Goal: Task Accomplishment & Management: Manage account settings

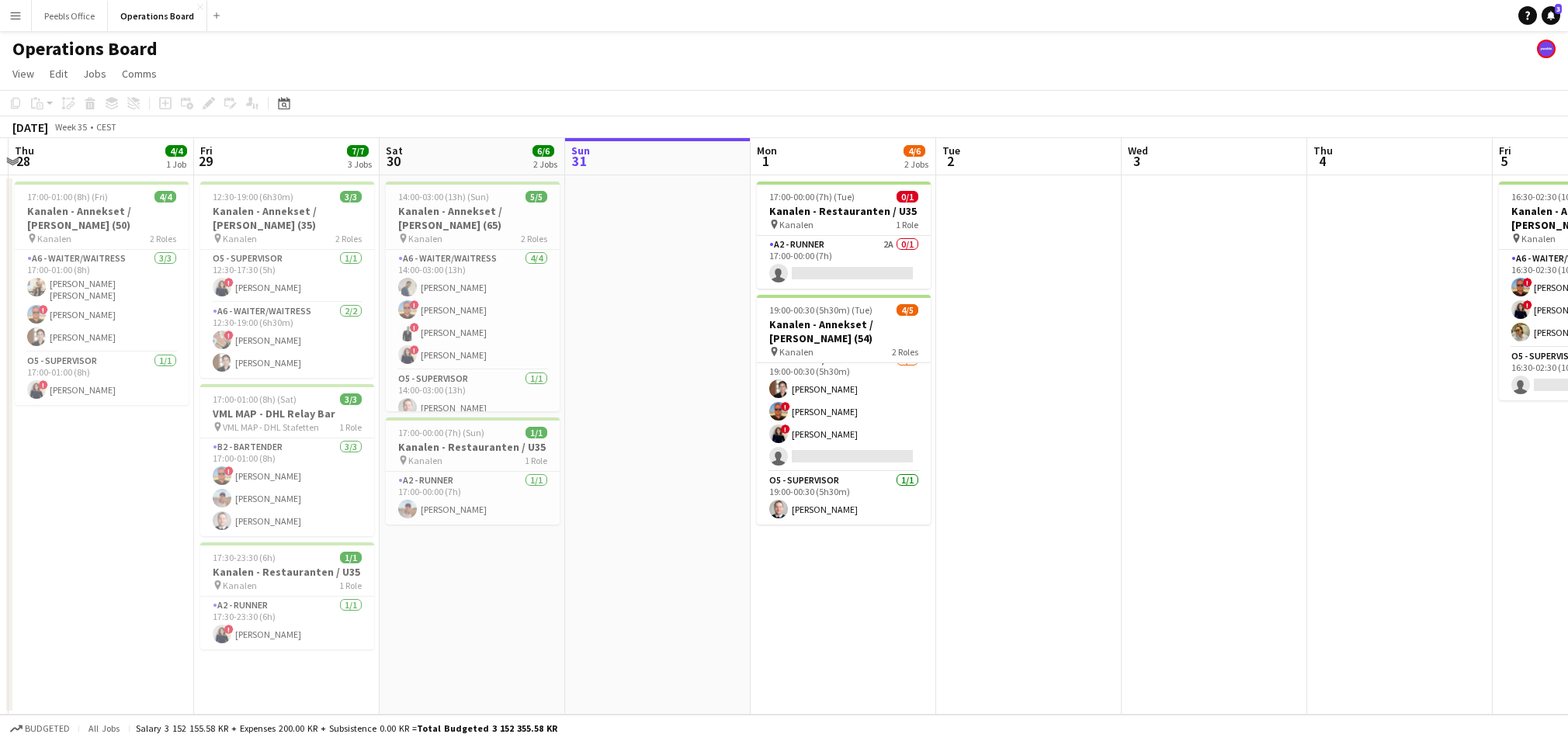
scroll to position [0, 357]
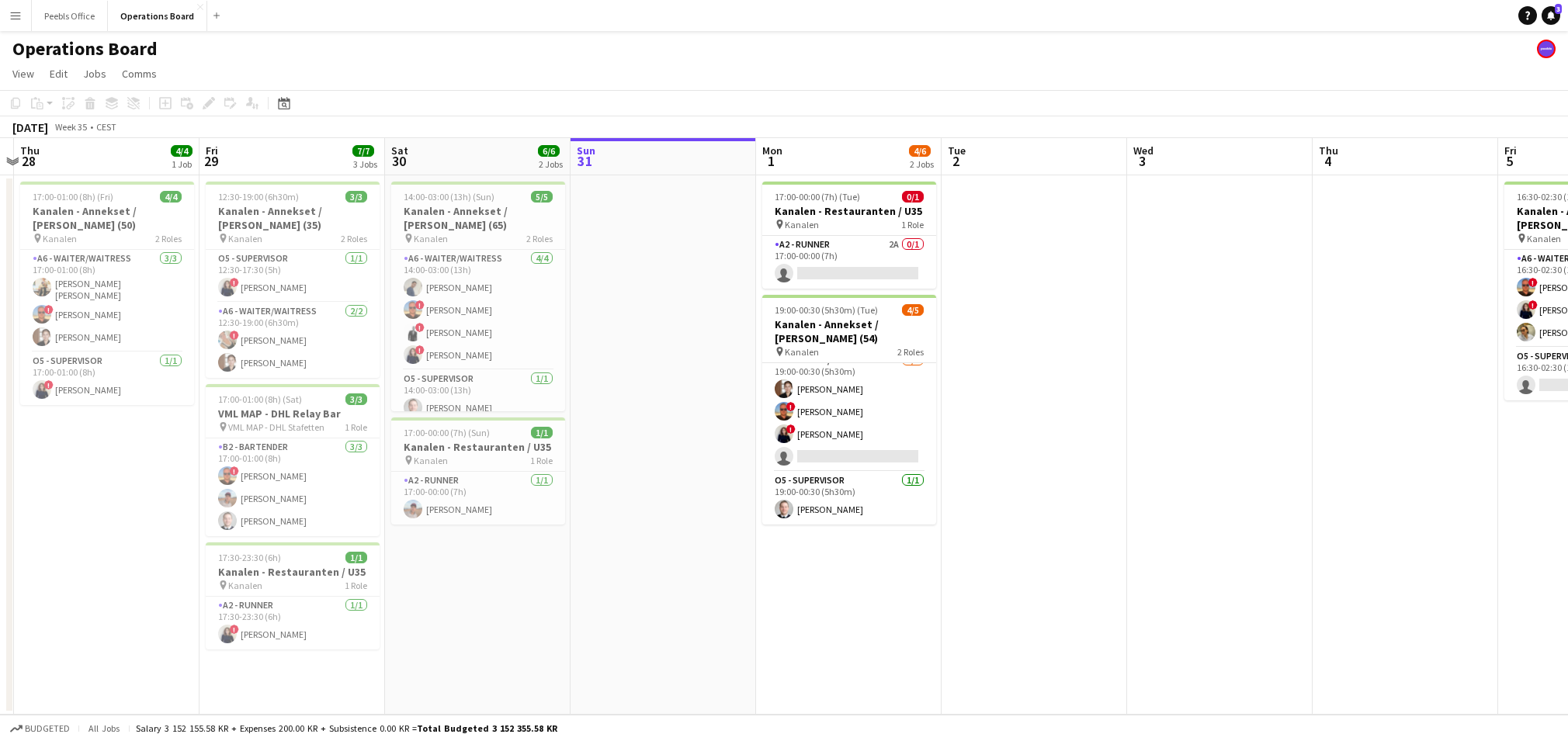
drag, startPoint x: 338, startPoint y: 543, endPoint x: 721, endPoint y: 581, distance: 384.9
click at [721, 581] on app-calendar-viewport "Tue 26 Wed 27 Thu 28 4/4 1 Job Fri 29 7/7 3 Jobs Sat 30 6/6 2 Jobs Sun 31 Mon 1…" at bounding box center [784, 426] width 1568 height 577
click at [870, 248] on app-card-role "A2 - RUNNER 2A 0/1 17:00-00:00 (7h) single-neutral-actions" at bounding box center [849, 262] width 173 height 53
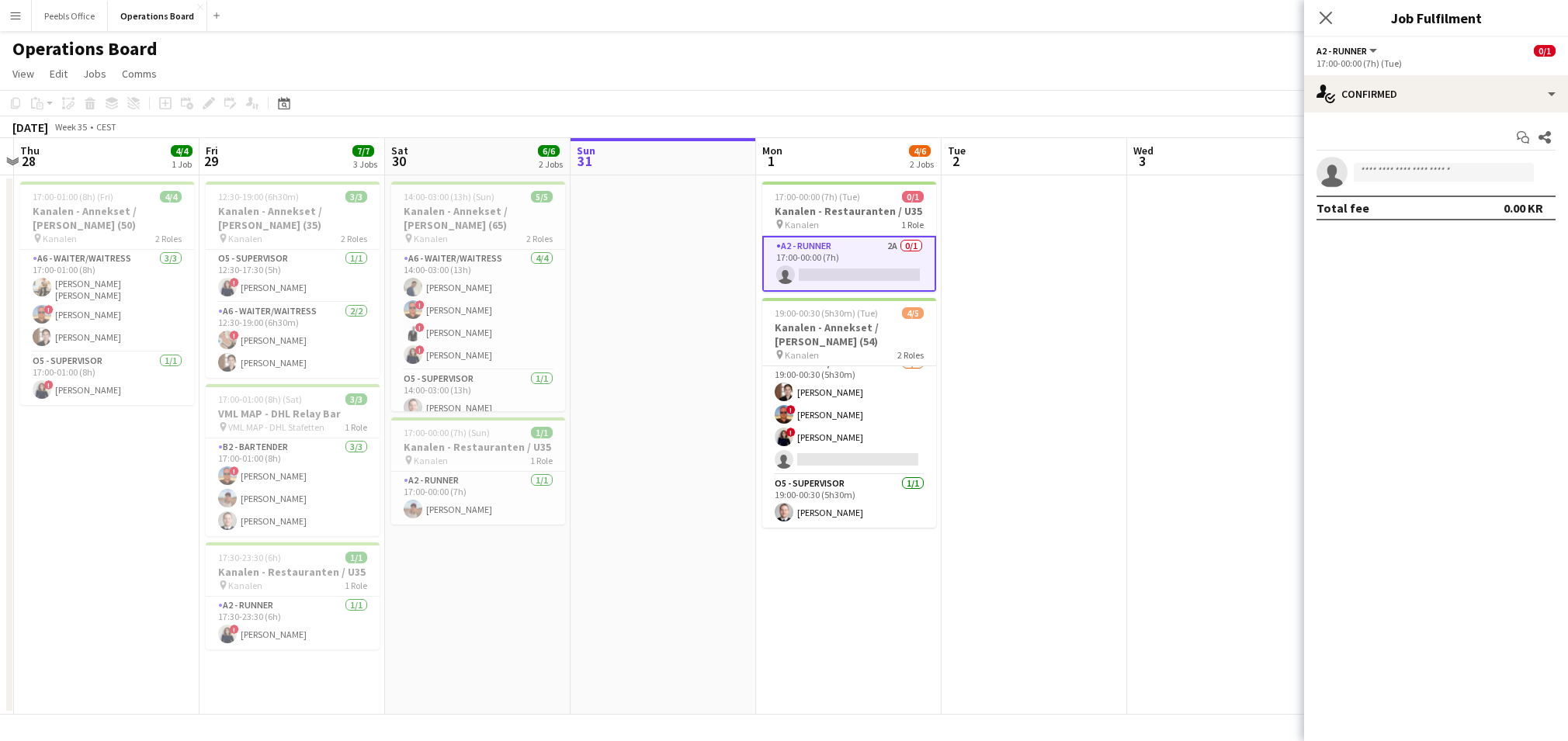
click at [866, 259] on app-card-role "A2 - RUNNER 2A 0/1 17:00-00:00 (7h) single-neutral-actions" at bounding box center [849, 264] width 173 height 56
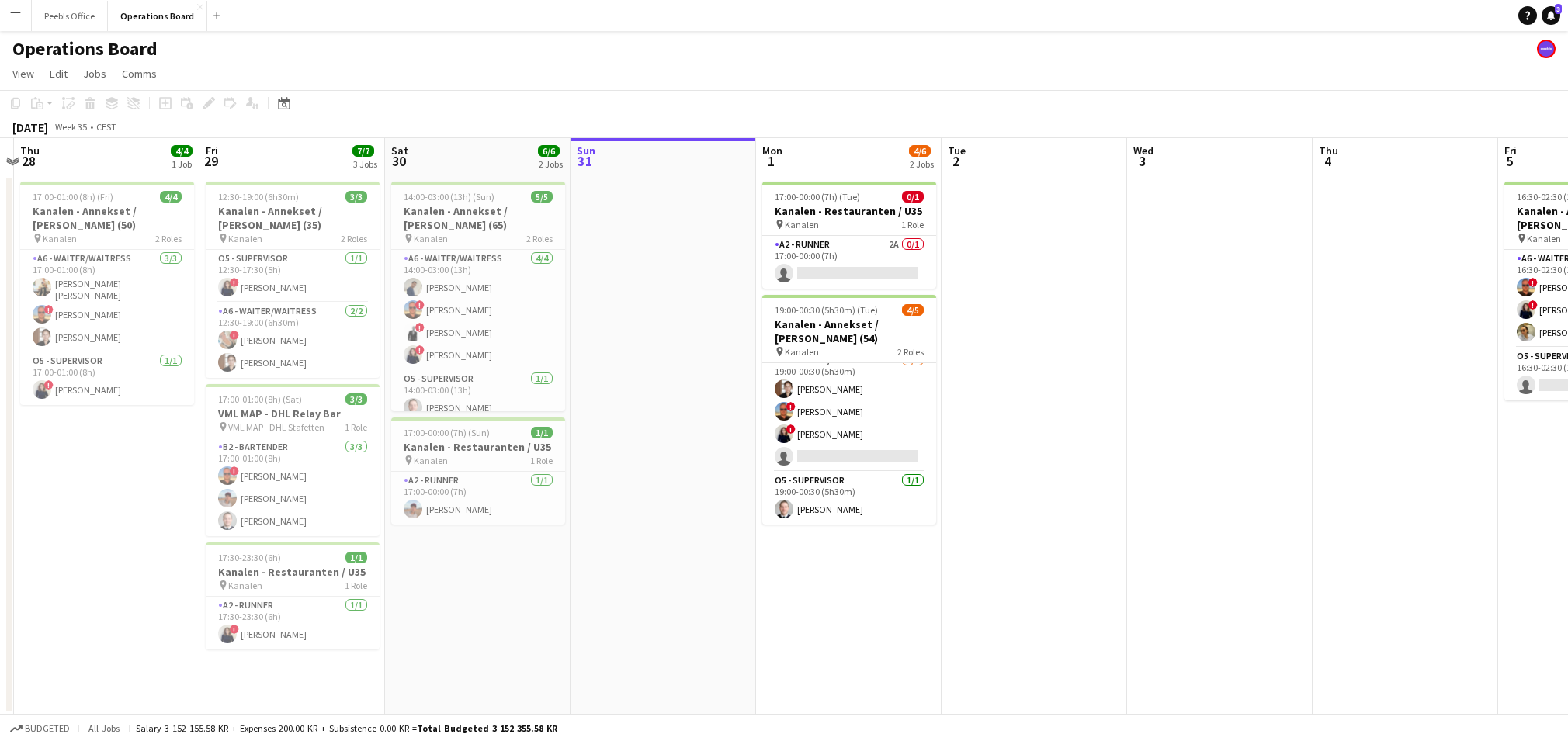
click at [628, 459] on app-date-cell at bounding box center [662, 444] width 185 height 539
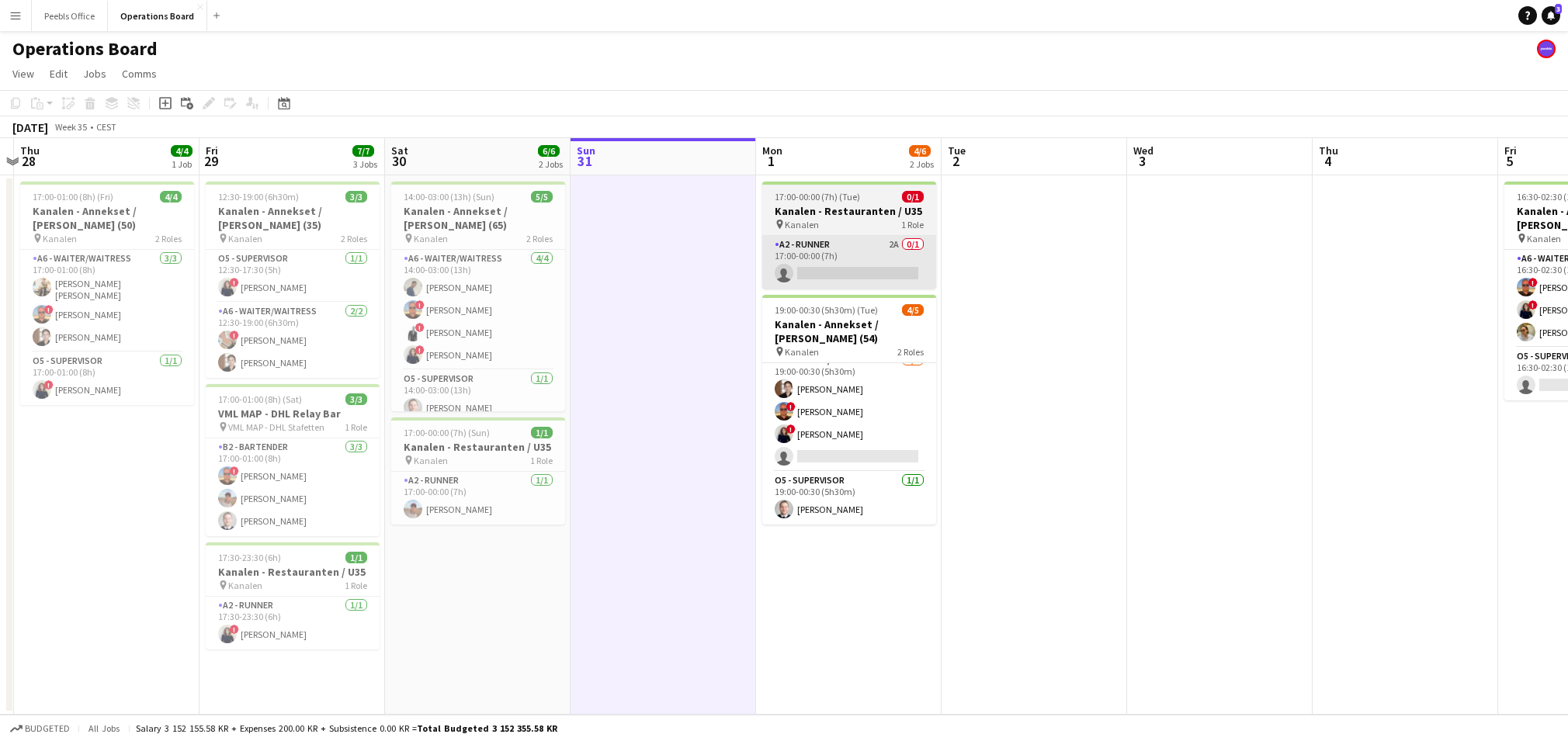
click at [839, 267] on app-card-role "A2 - RUNNER 2A 0/1 17:00-00:00 (7h) single-neutral-actions" at bounding box center [849, 262] width 173 height 53
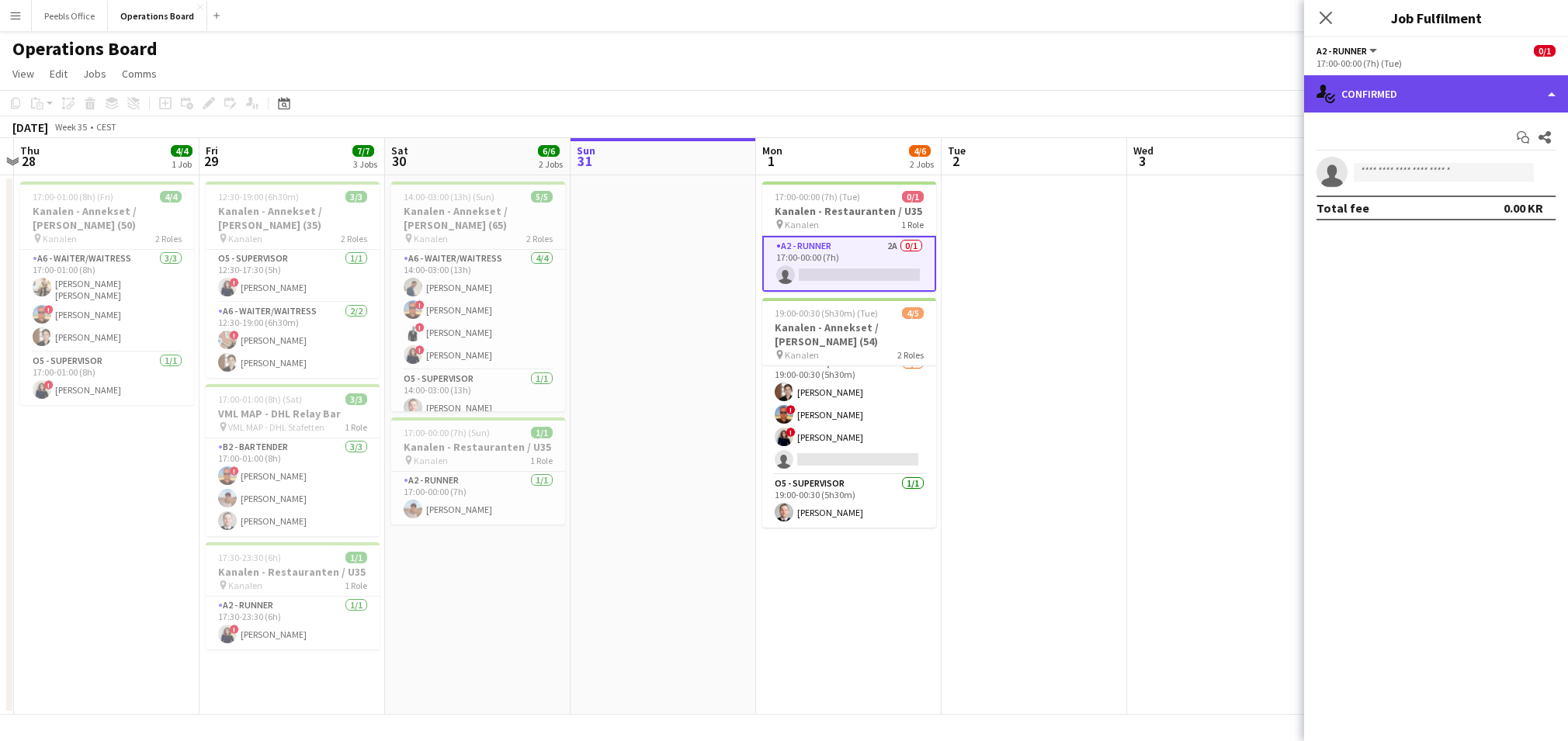
click at [1410, 99] on div "single-neutral-actions-check-2 Confirmed" at bounding box center [1436, 94] width 264 height 38
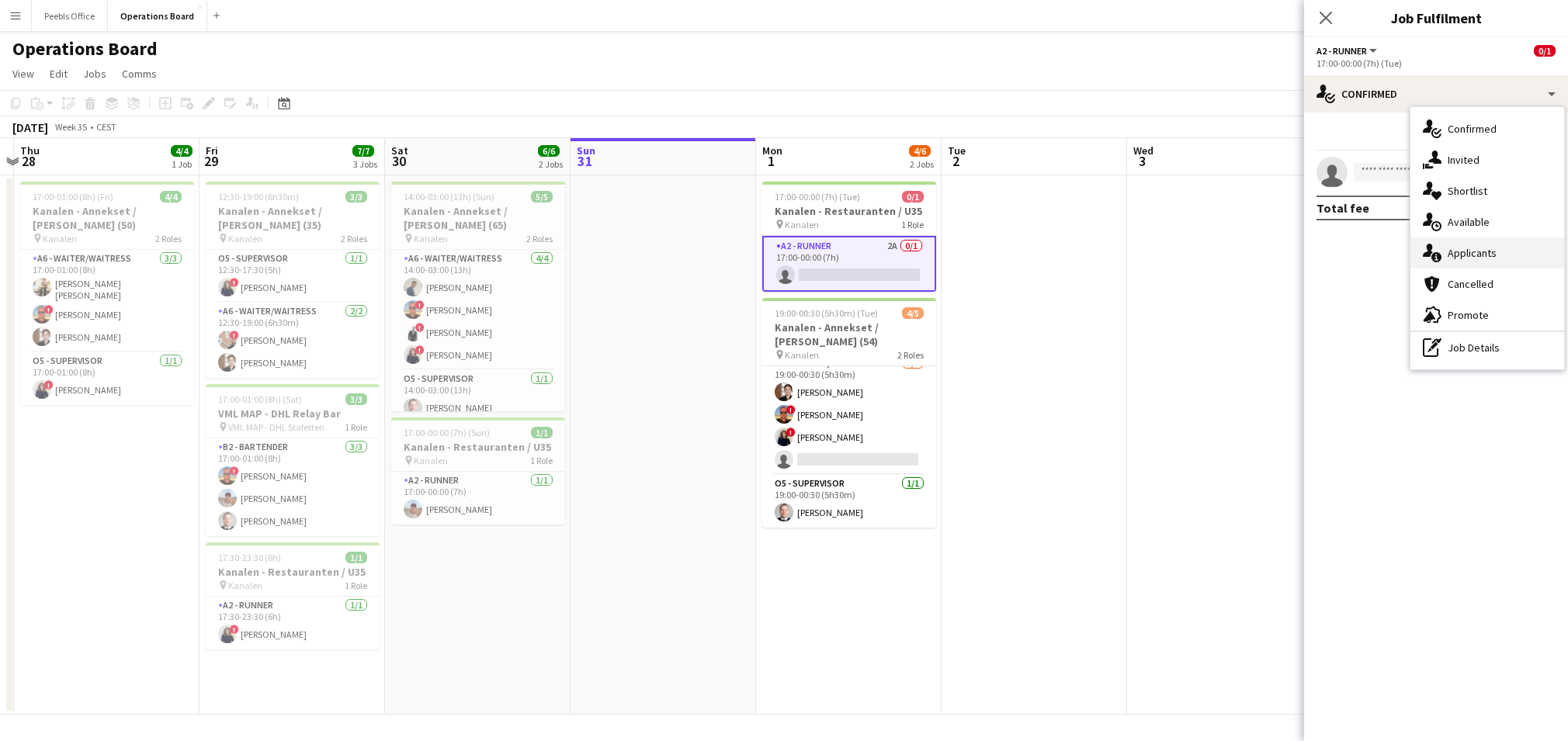
click at [1447, 264] on div "single-neutral-actions-information Applicants" at bounding box center [1487, 253] width 154 height 31
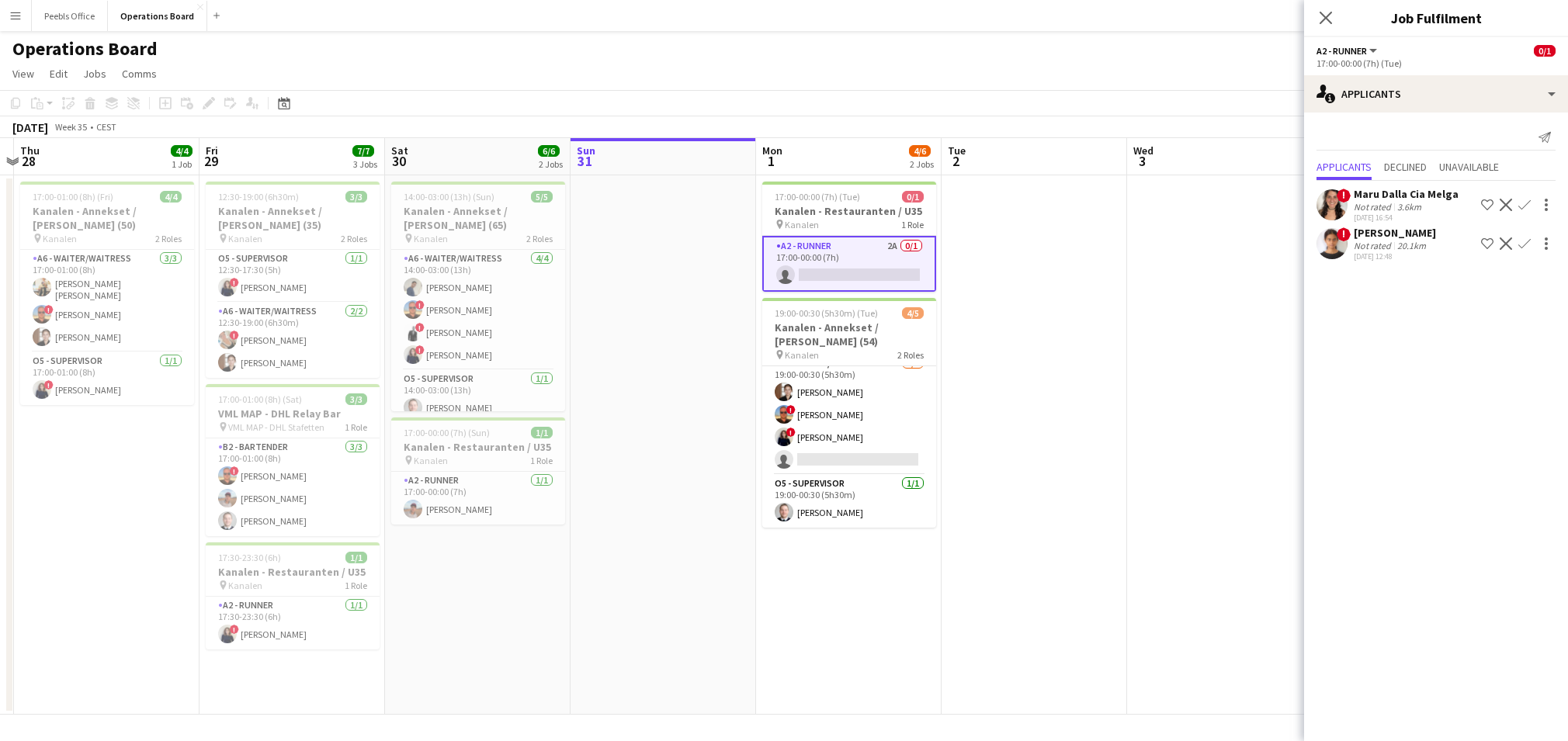
click at [1406, 214] on div "[DATE] 16:54" at bounding box center [1405, 217] width 105 height 10
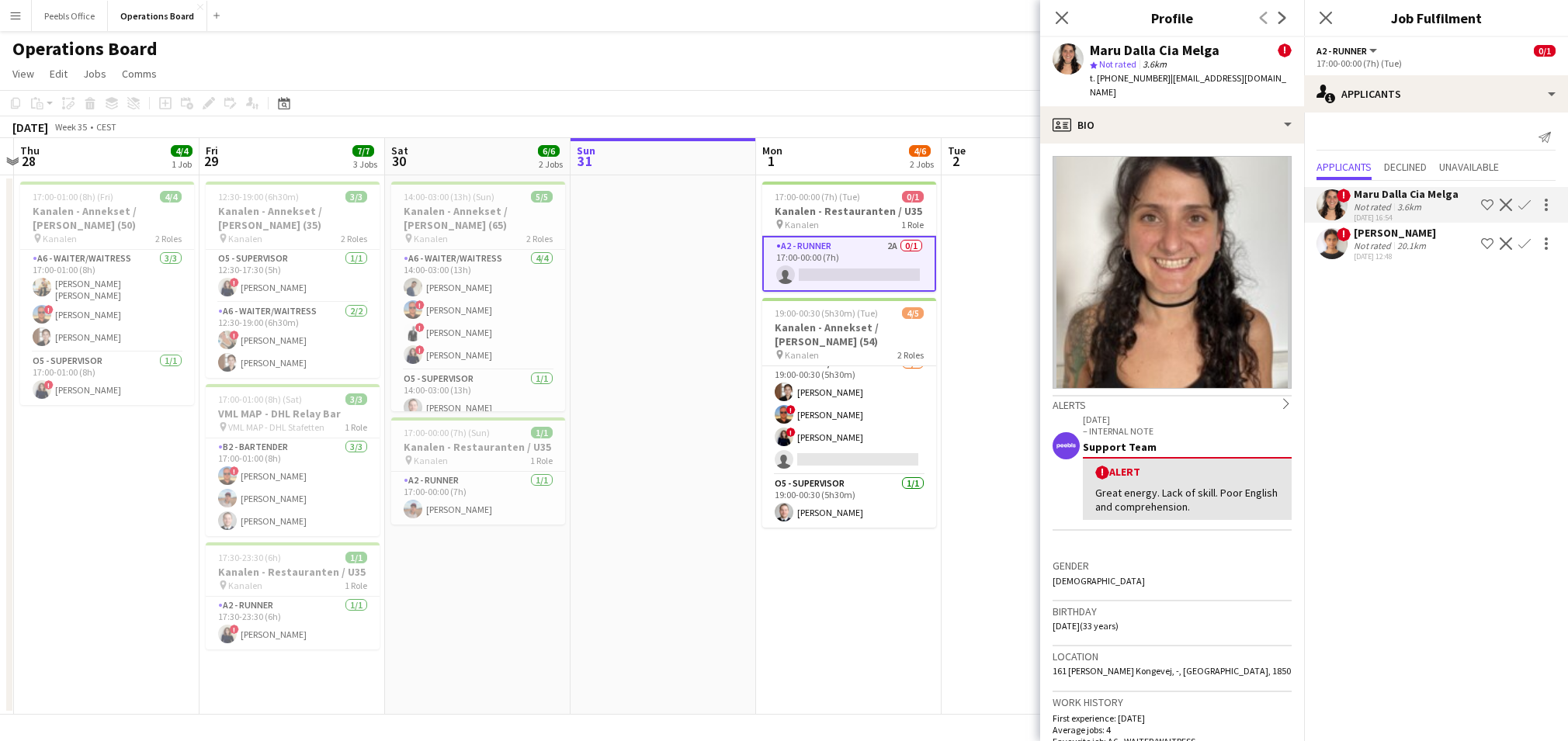
click at [1410, 230] on div "[PERSON_NAME]" at bounding box center [1395, 233] width 82 height 14
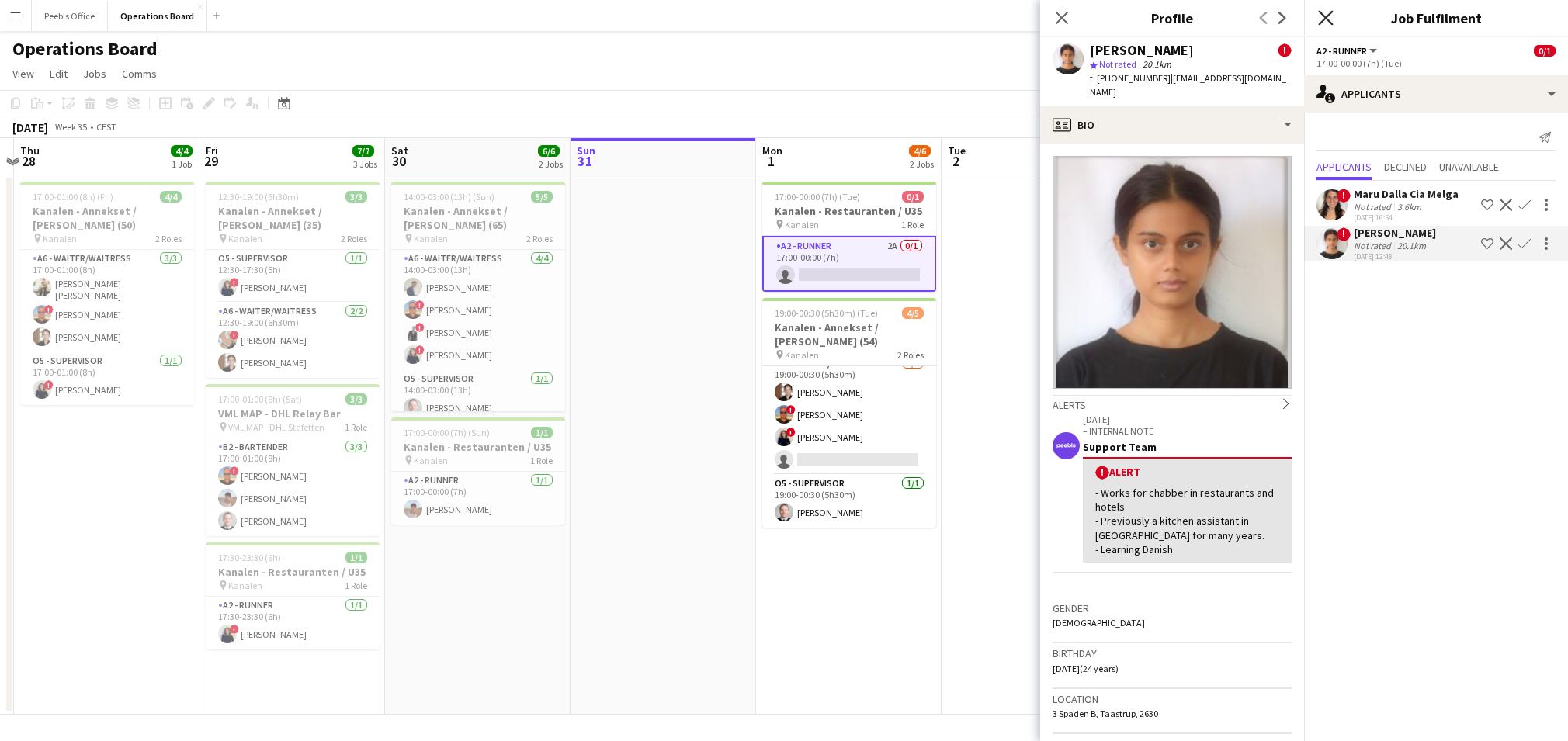
click at [1331, 17] on icon "Close pop-in" at bounding box center [1325, 17] width 14 height 14
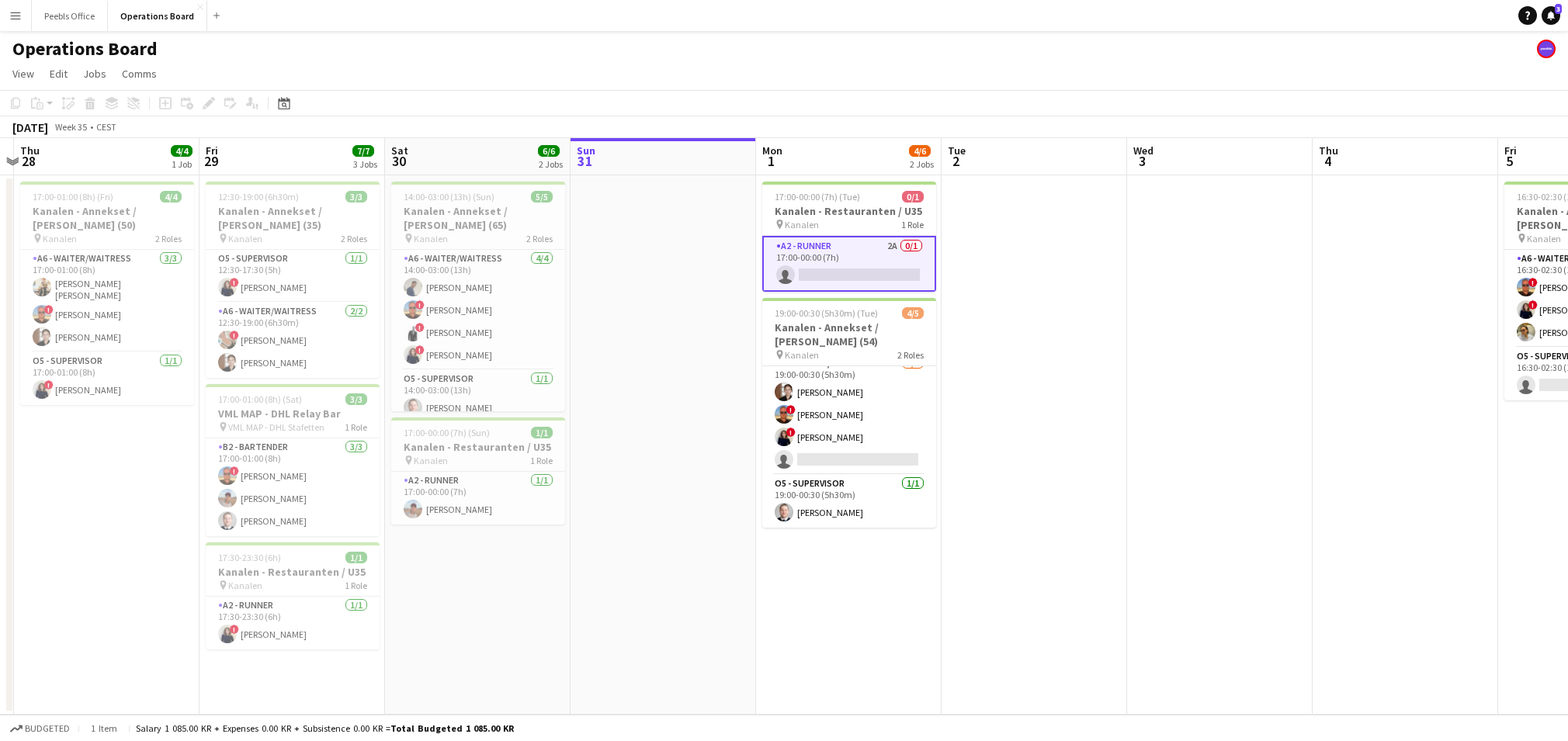
click at [716, 582] on app-date-cell at bounding box center [662, 444] width 185 height 539
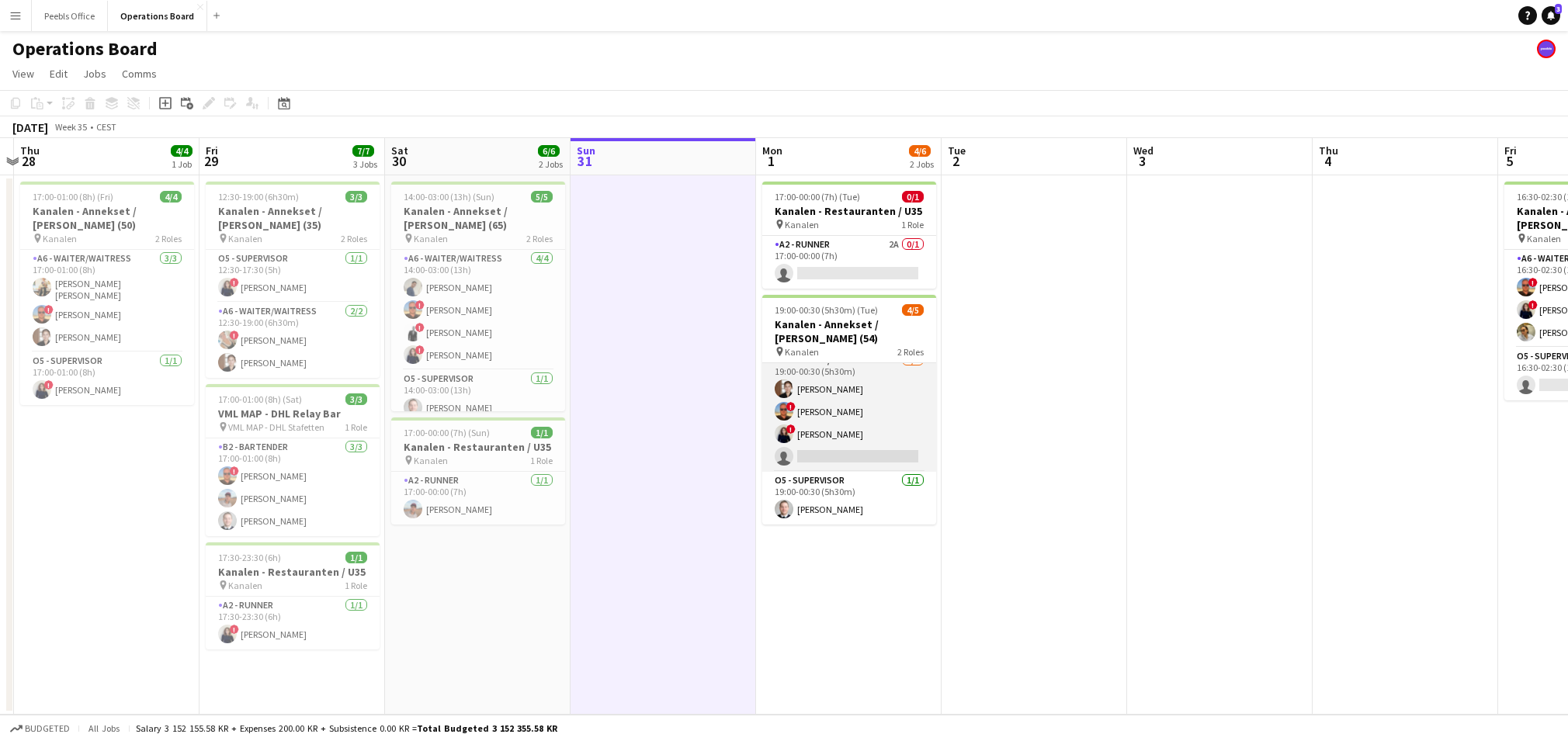
click at [856, 446] on app-card-role "A6 - WAITER/WAITRESS 8A [DATE] 19:00-00:30 (5h30m) [PERSON_NAME] ! [PERSON_NAME…" at bounding box center [849, 411] width 173 height 121
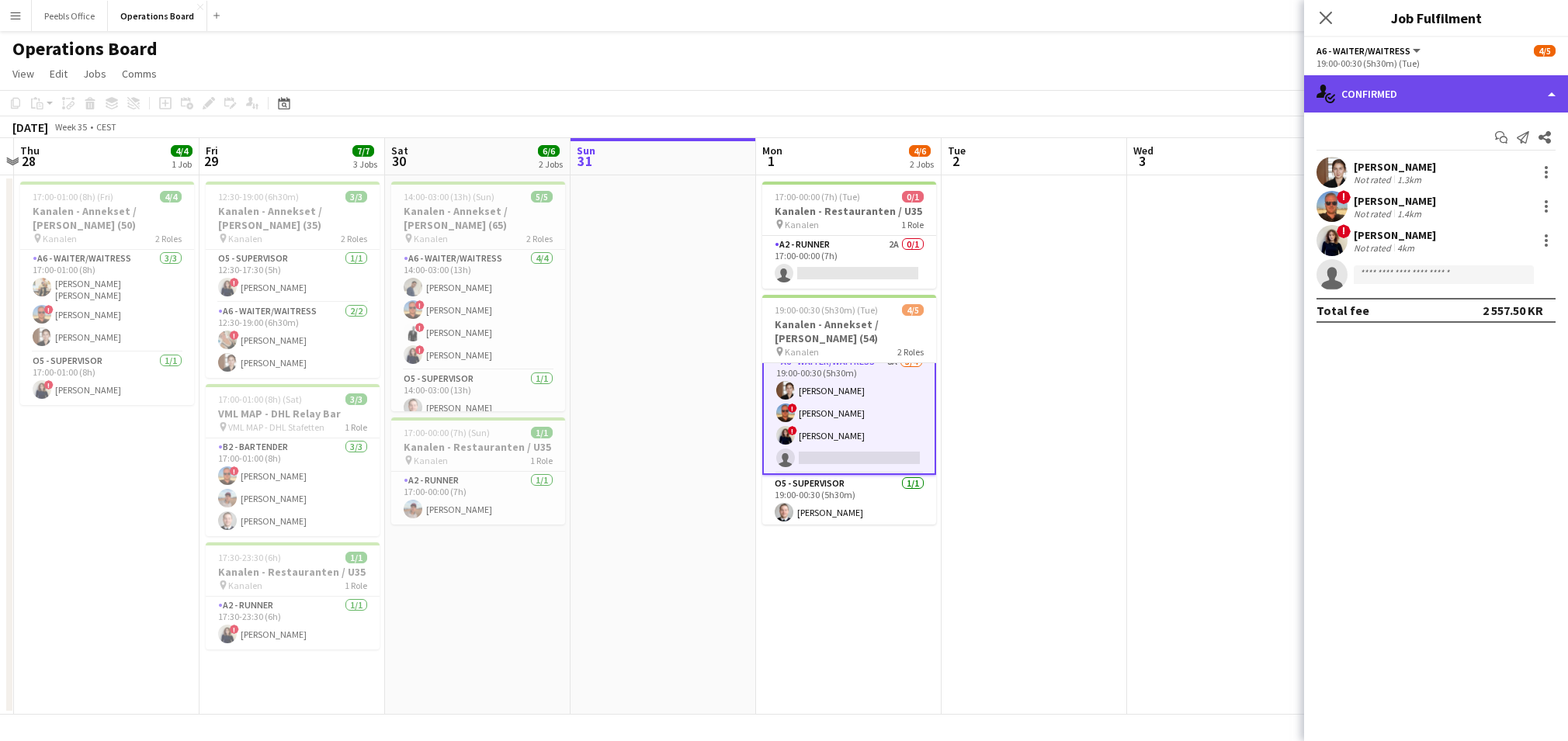
click at [1434, 79] on div "single-neutral-actions-check-2 Confirmed" at bounding box center [1436, 94] width 264 height 38
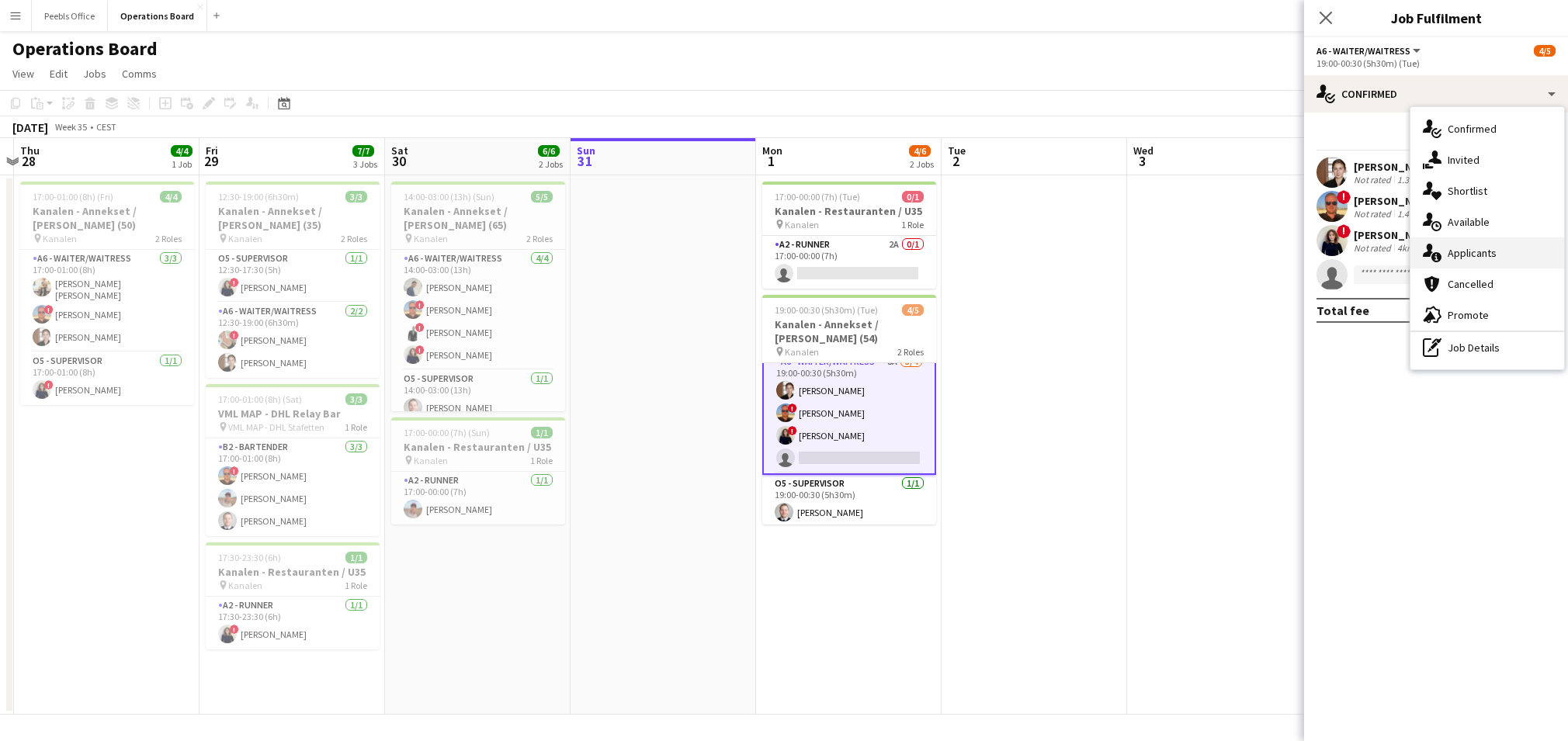
click at [1450, 251] on div "single-neutral-actions-information Applicants" at bounding box center [1487, 253] width 154 height 31
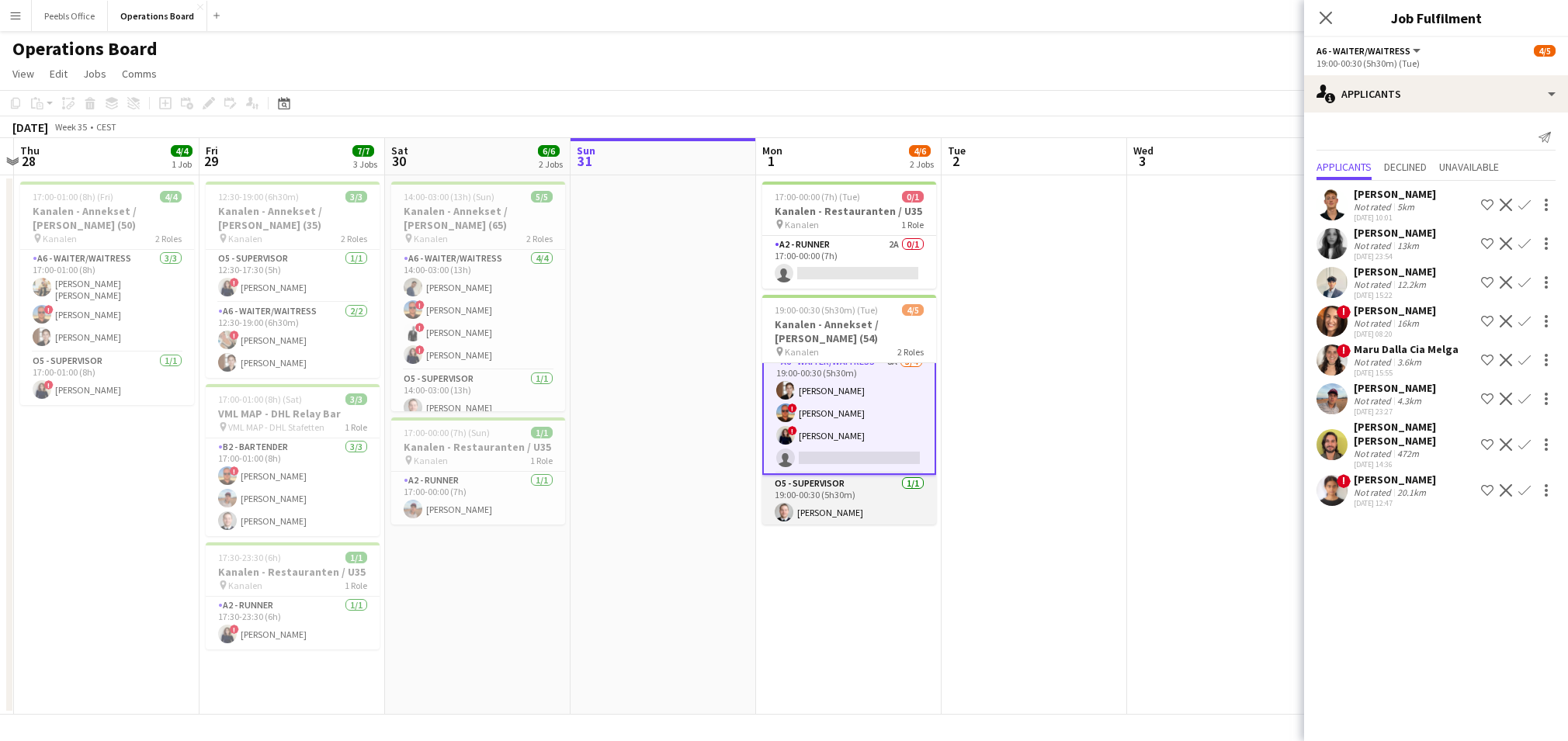
scroll to position [14, 0]
click at [1394, 497] on div "20.1km" at bounding box center [1411, 492] width 35 height 12
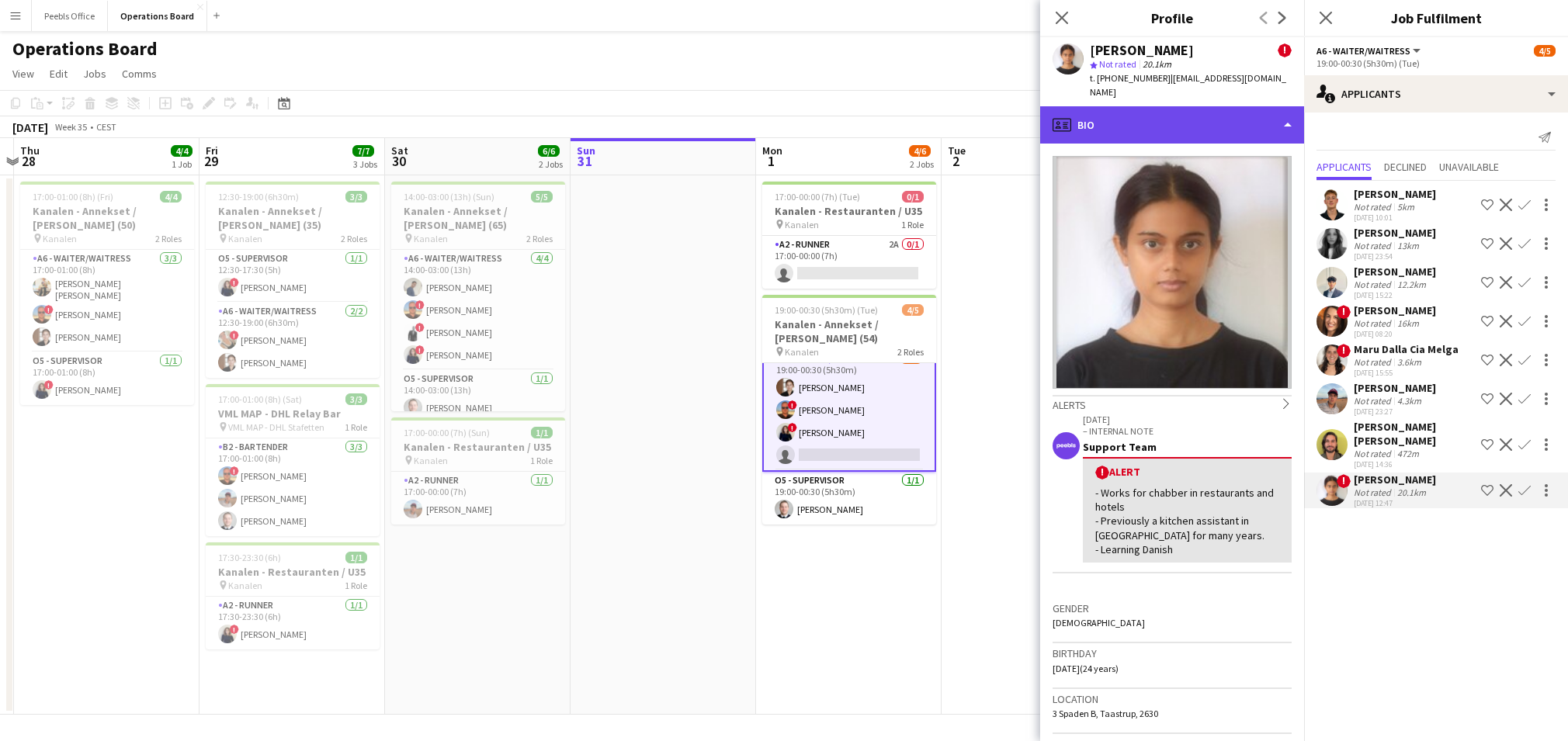
click at [1183, 109] on div "profile Bio" at bounding box center [1171, 125] width 264 height 38
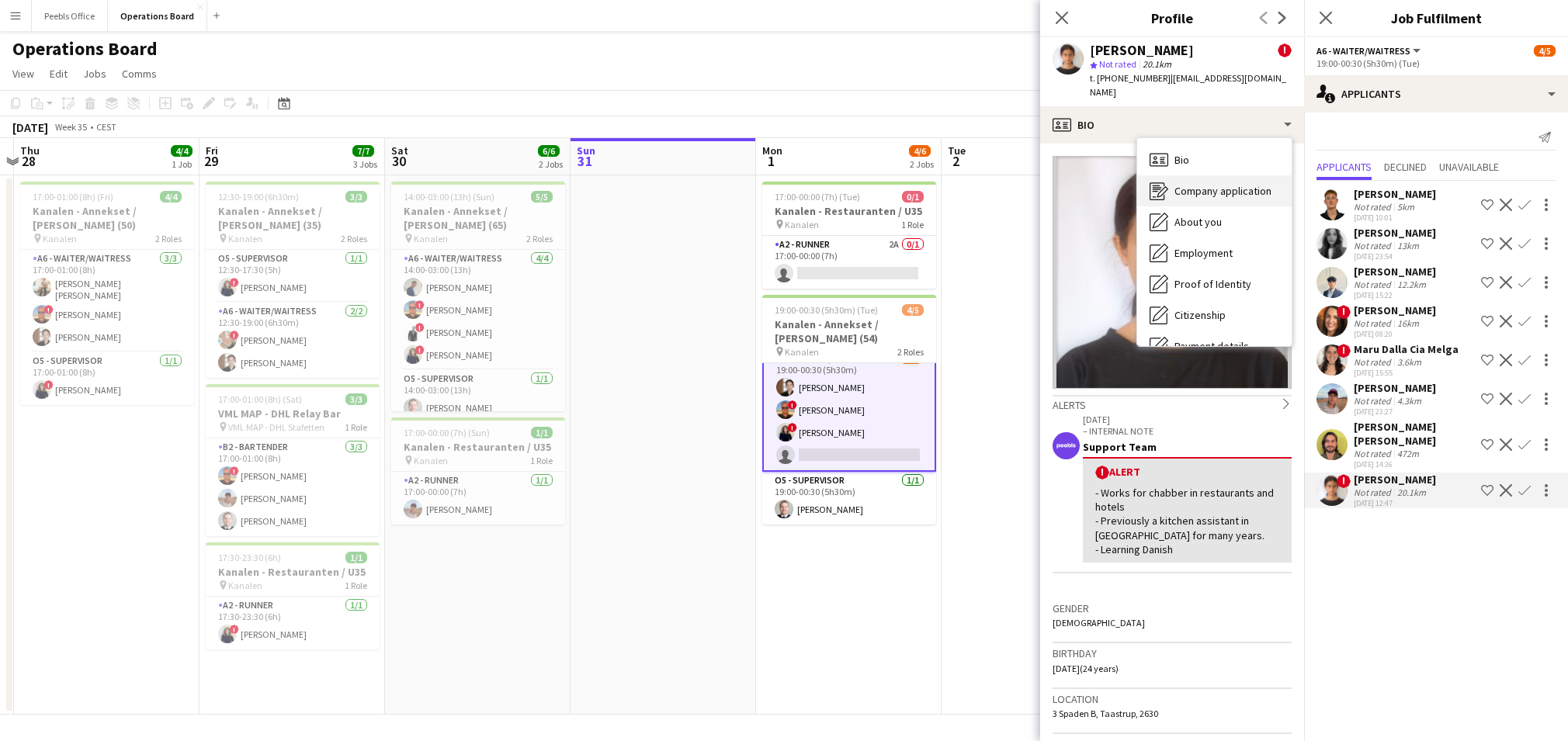
click at [1216, 184] on span "Company application" at bounding box center [1223, 191] width 97 height 14
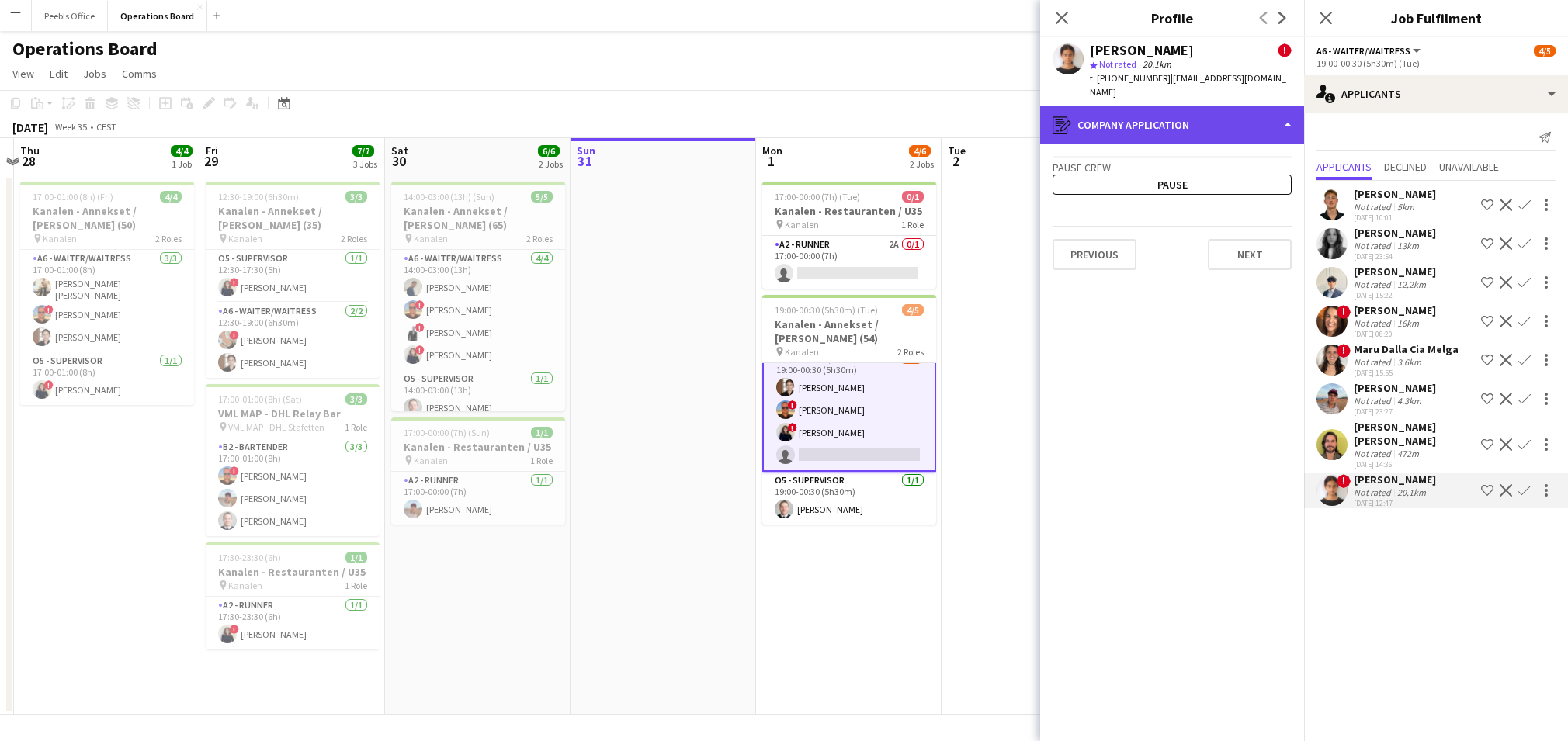
click at [1198, 112] on div "register Company application" at bounding box center [1171, 125] width 264 height 38
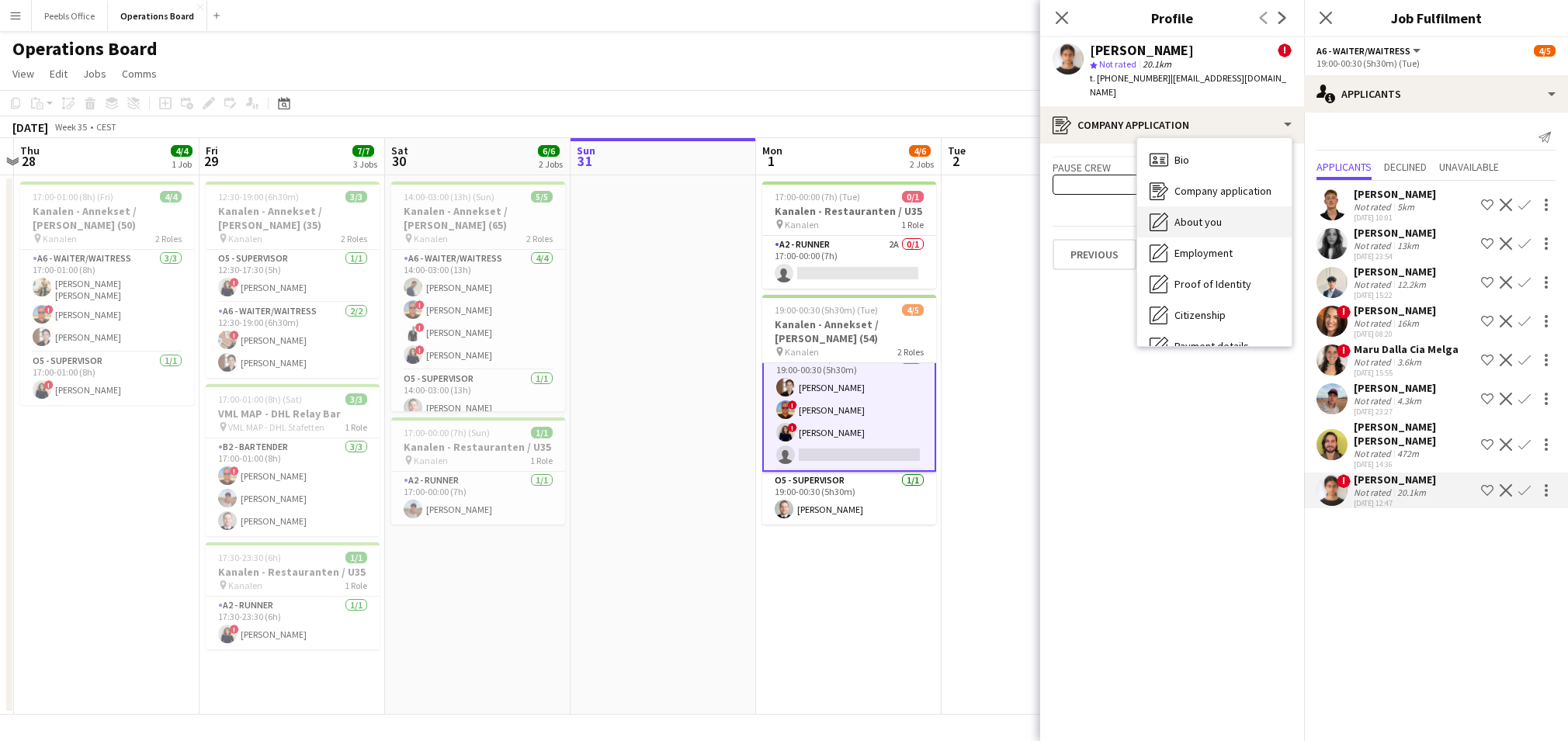
click at [1236, 206] on div "About you About you" at bounding box center [1214, 222] width 155 height 31
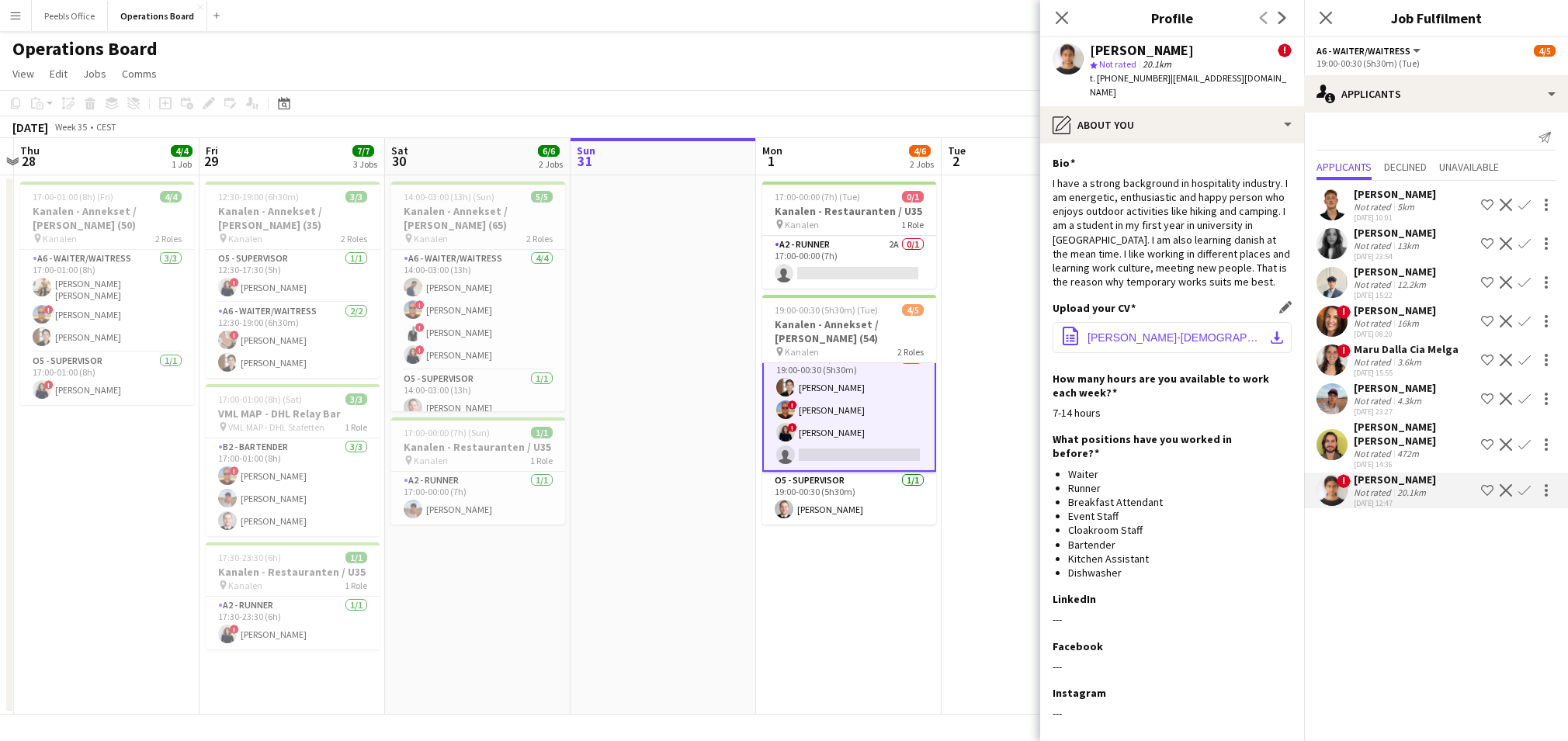
click at [1187, 325] on button "office-file-sheet [PERSON_NAME]-[DEMOGRAPHIC_DATA].pdf download-bottom" at bounding box center [1171, 337] width 239 height 31
click at [1328, 15] on icon at bounding box center [1325, 17] width 14 height 14
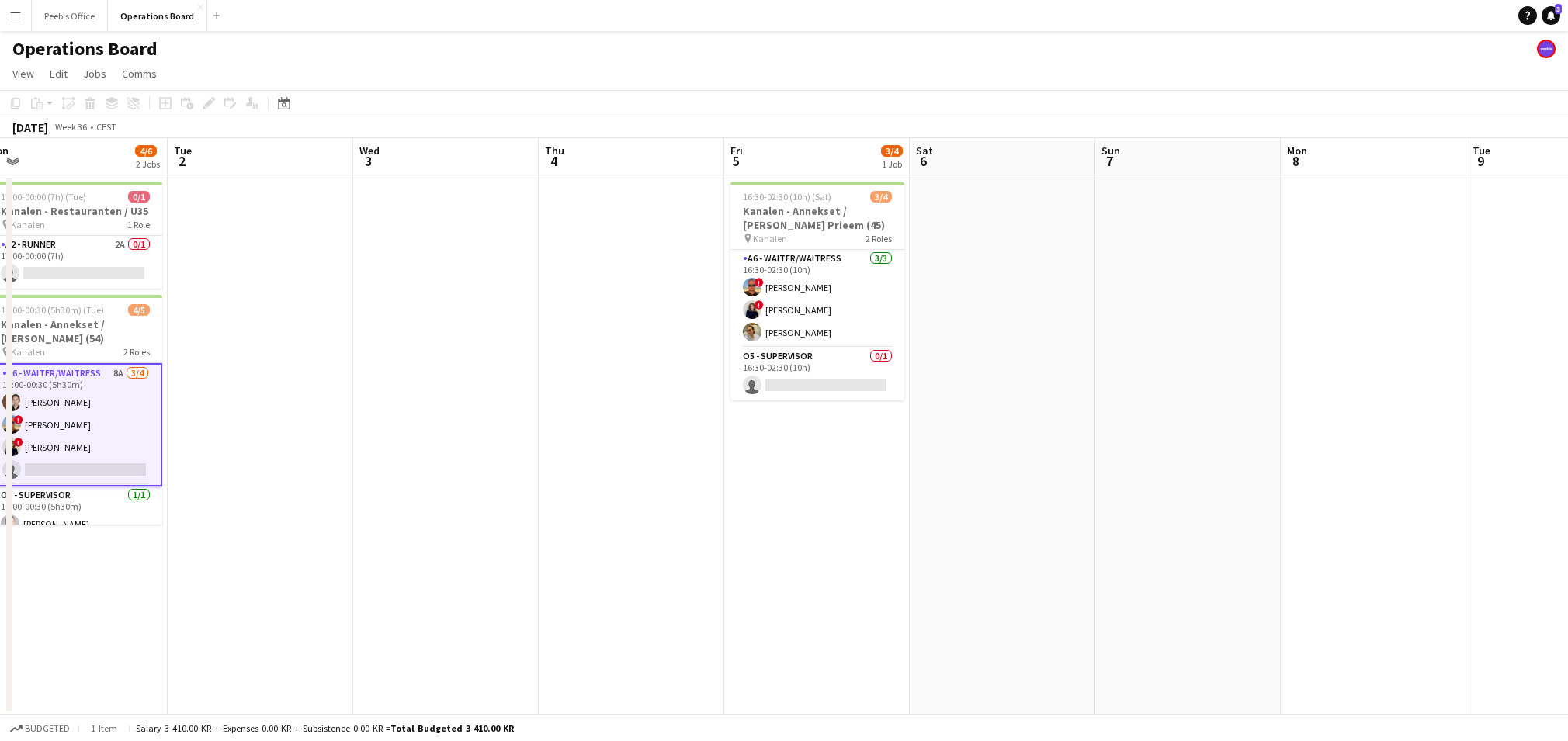
scroll to position [0, 453]
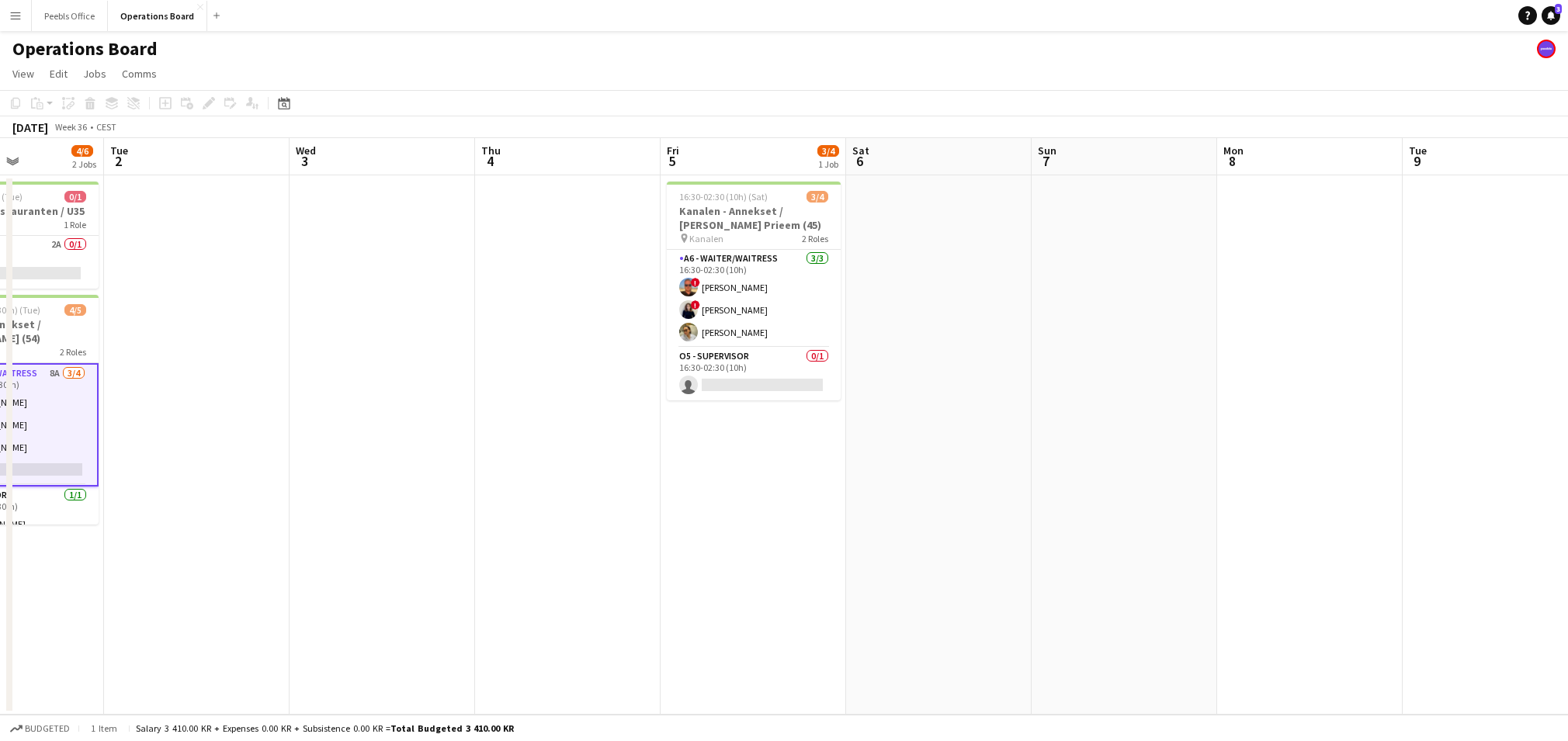
drag, startPoint x: 1205, startPoint y: 425, endPoint x: 367, endPoint y: 486, distance: 840.2
click at [367, 486] on app-calendar-viewport "Sat 30 6/6 2 Jobs Sun 31 Mon 1 4/6 2 Jobs Tue 2 Wed 3 Thu 4 Fri 5 3/4 1 Job Sat…" at bounding box center [784, 426] width 1568 height 577
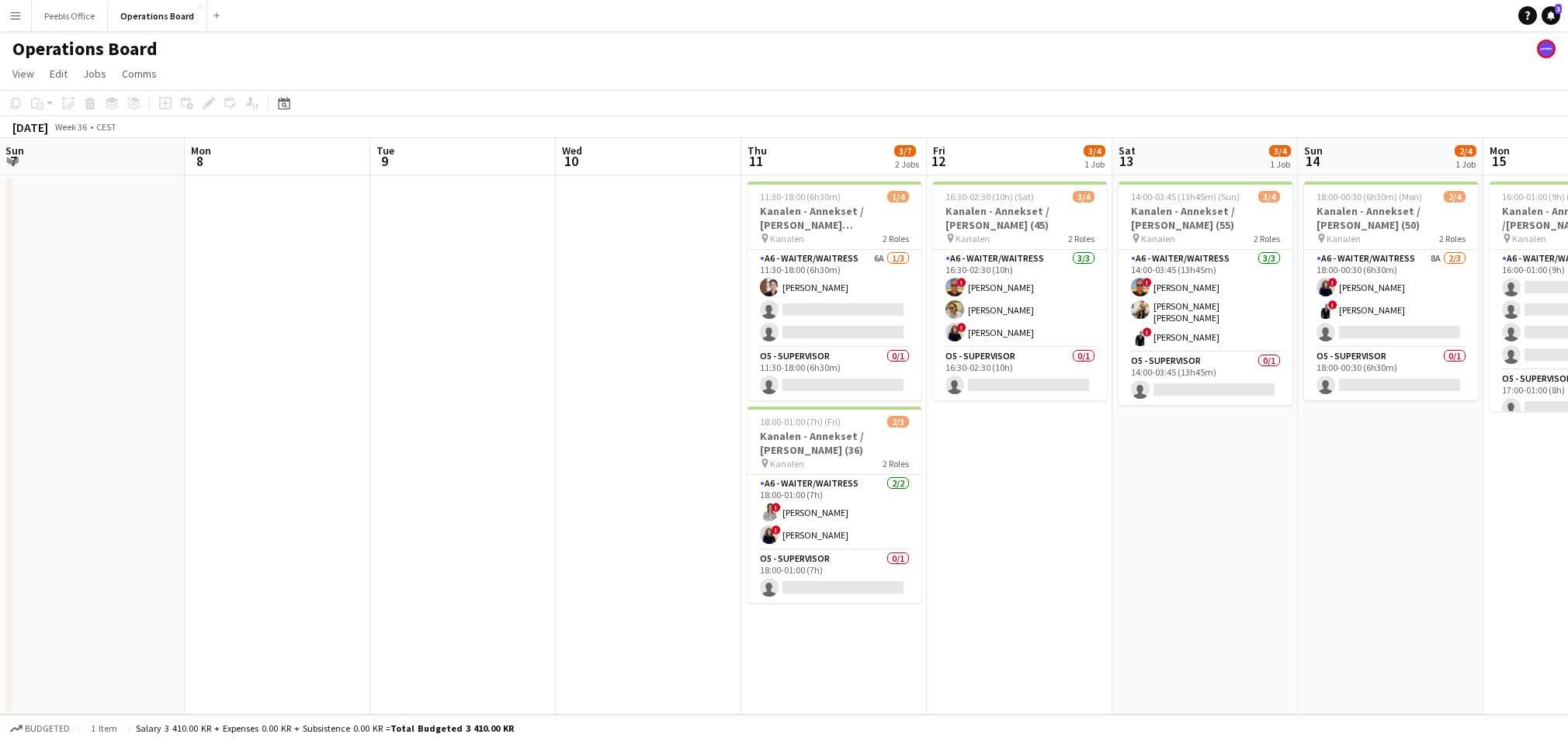
scroll to position [0, 561]
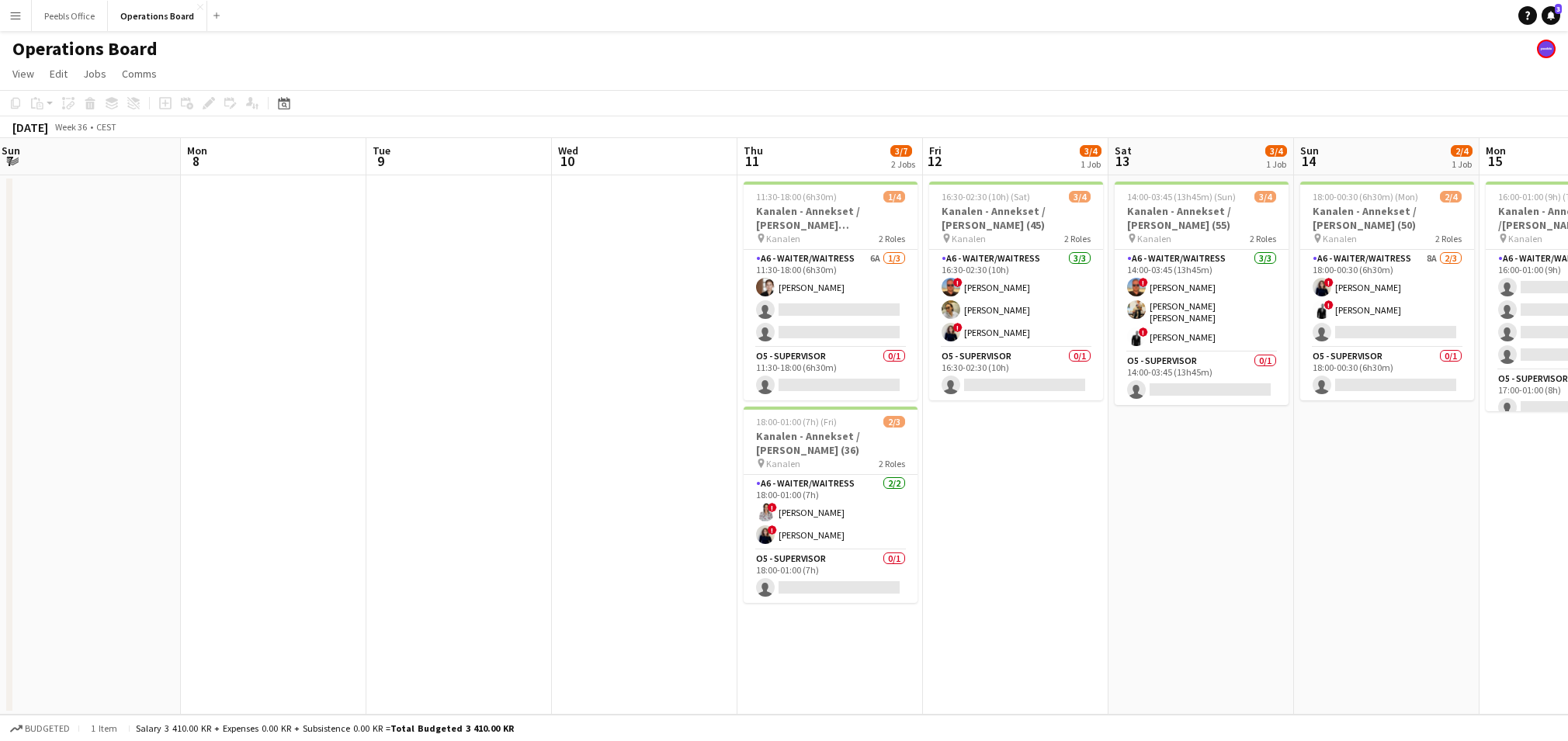
drag, startPoint x: 1110, startPoint y: 501, endPoint x: 75, endPoint y: 560, distance: 1036.7
click at [75, 560] on app-calendar-viewport "Thu 4 Fri 5 3/4 1 Job Sat 6 Sun 7 Mon 8 Tue 9 Wed 10 Thu 11 3/7 2 Jobs Fri 12 3…" at bounding box center [784, 426] width 1568 height 577
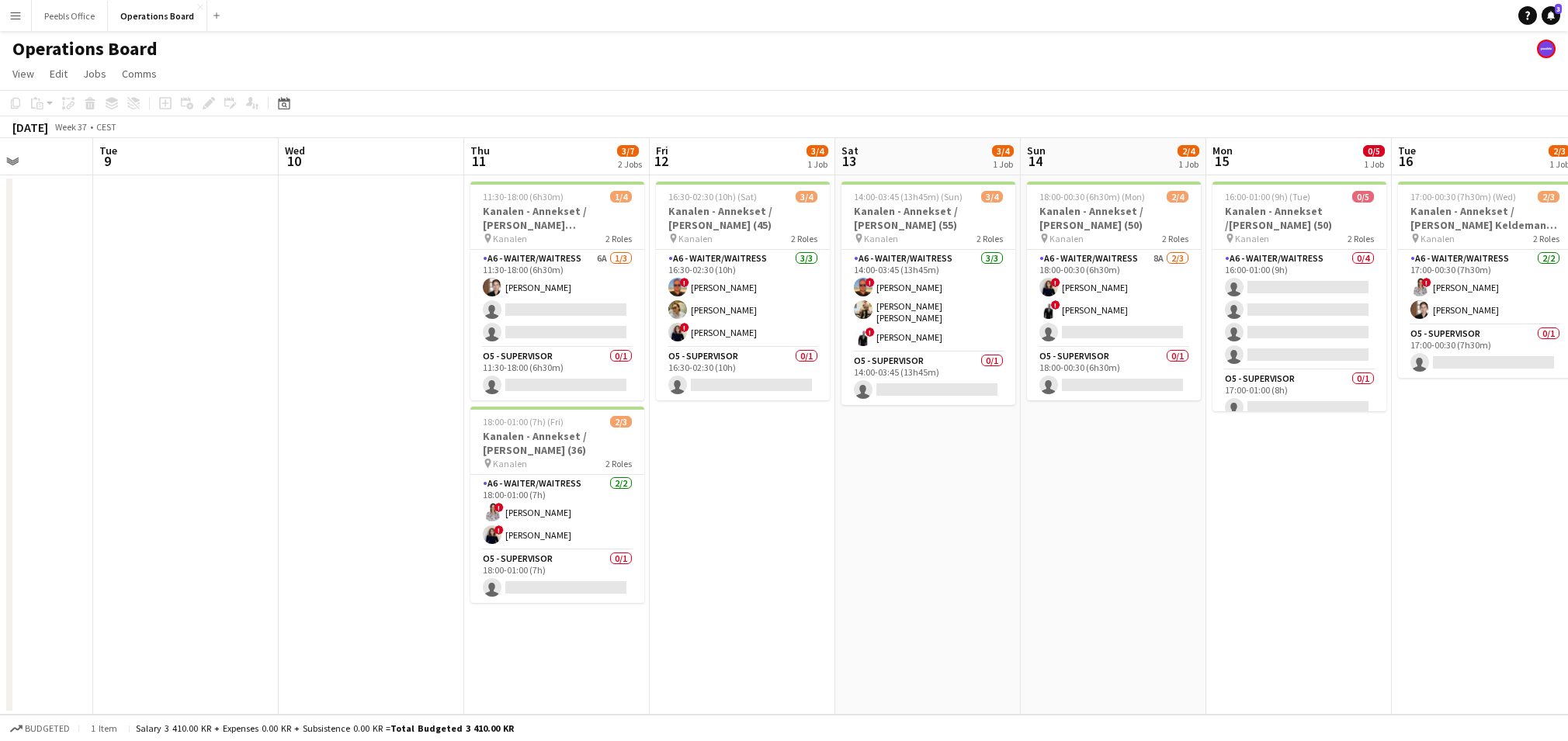
scroll to position [0, 496]
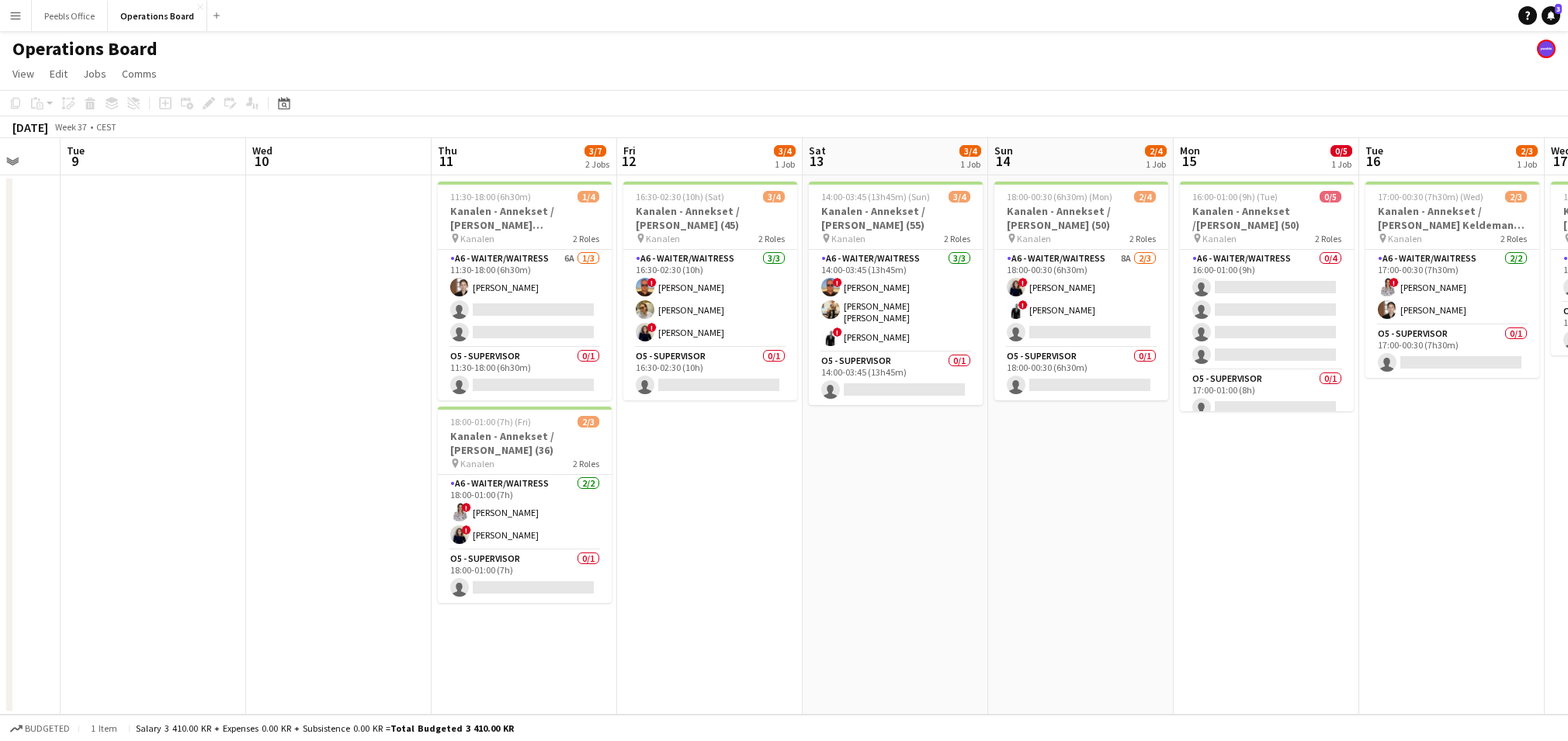
drag, startPoint x: 631, startPoint y: 476, endPoint x: 325, endPoint y: 505, distance: 307.4
click at [325, 505] on app-calendar-viewport "Sat 6 Sun 7 Mon 8 Tue 9 Wed 10 Thu 11 3/7 2 Jobs Fri 12 3/4 1 Job Sat 13 3/4 1 …" at bounding box center [784, 426] width 1568 height 577
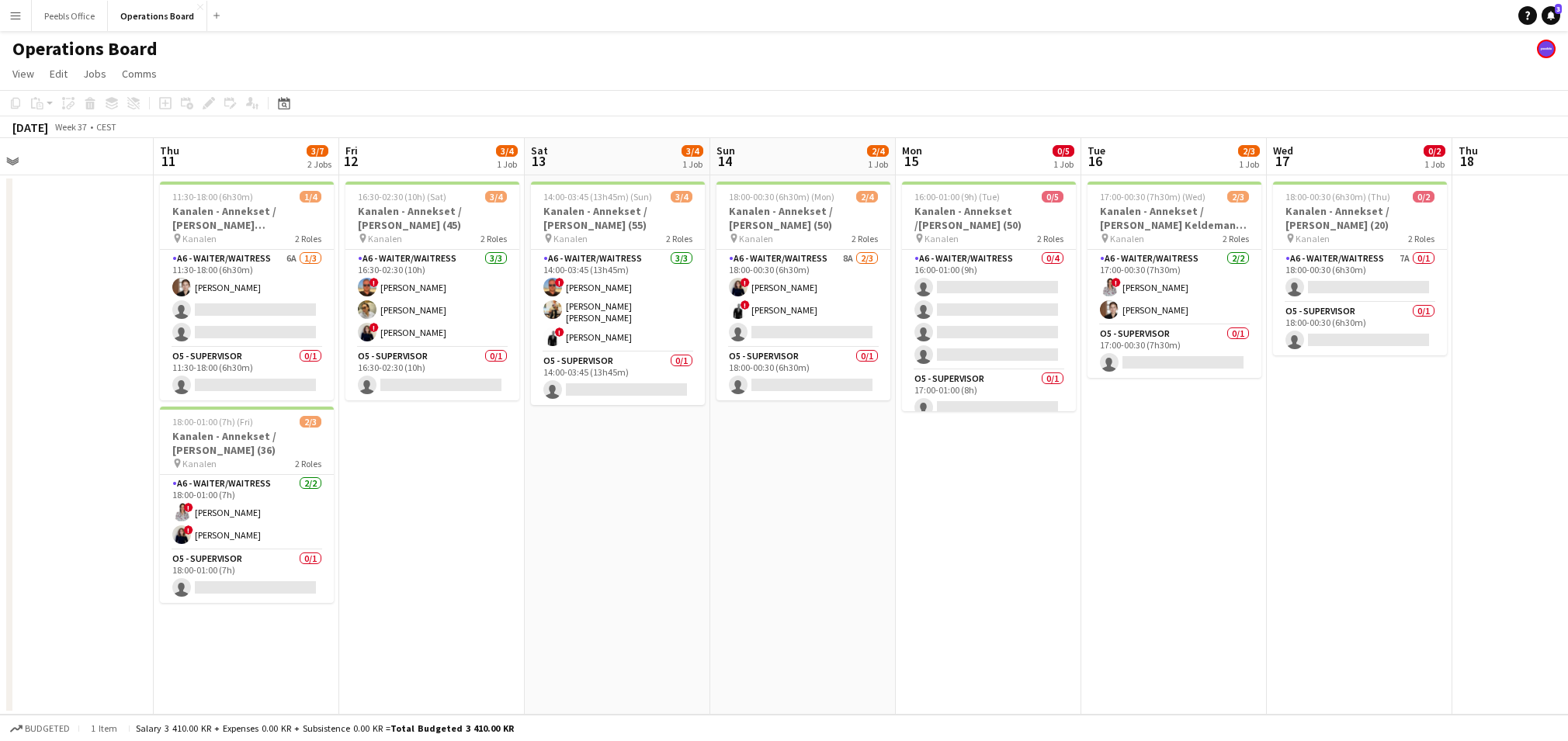
scroll to position [0, 624]
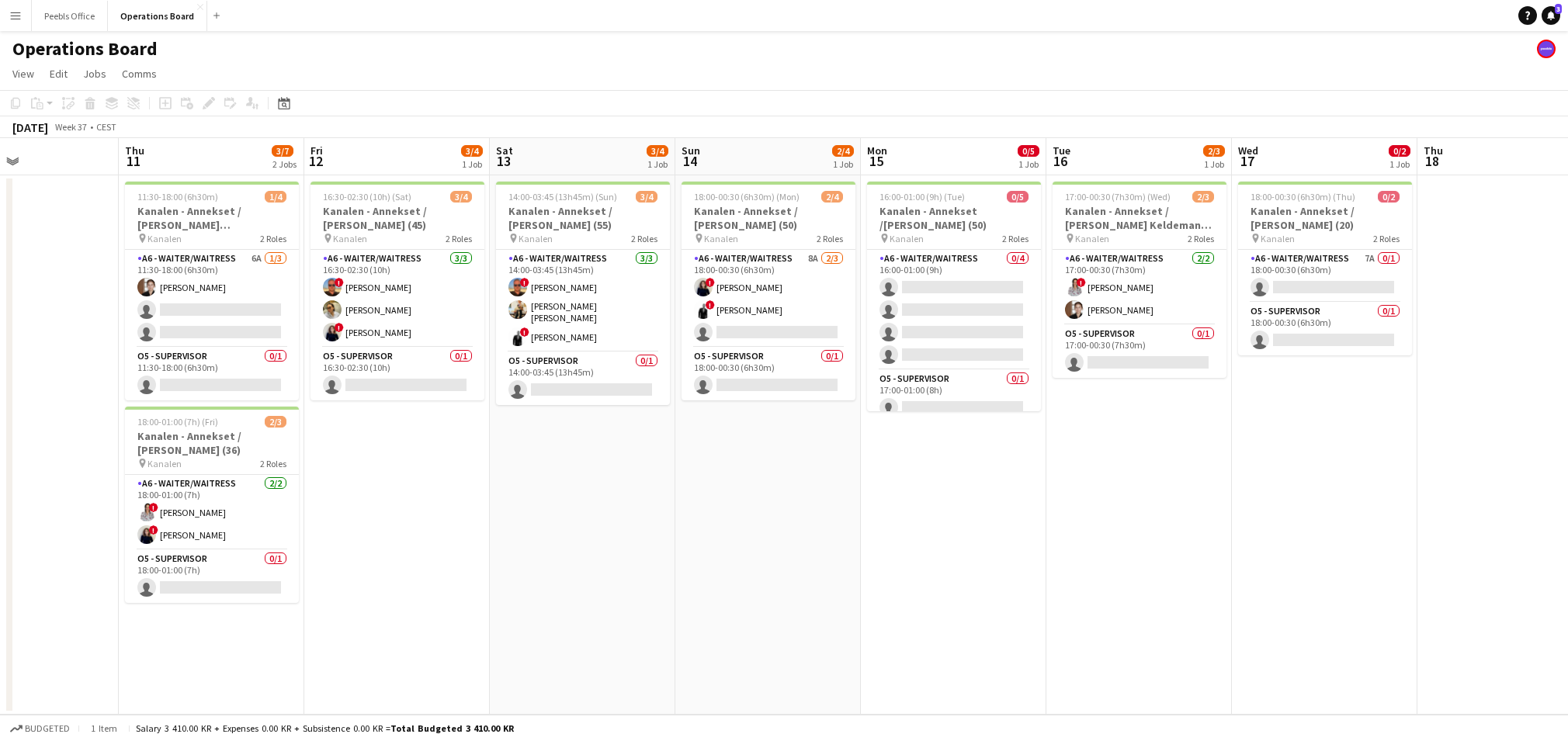
drag, startPoint x: 1016, startPoint y: 476, endPoint x: 703, endPoint y: 492, distance: 313.4
click at [703, 492] on app-calendar-viewport "Sun 7 Mon 8 Tue 9 Wed 10 Thu 11 3/7 2 Jobs Fri 12 3/4 1 Job Sat 13 3/4 1 Job Su…" at bounding box center [784, 426] width 1568 height 577
click at [911, 468] on app-date-cell "16:00-01:00 (9h) (Tue) 0/5 Kanalen - Annekset /[PERSON_NAME] (50) pin Kanalen 2…" at bounding box center [952, 444] width 185 height 539
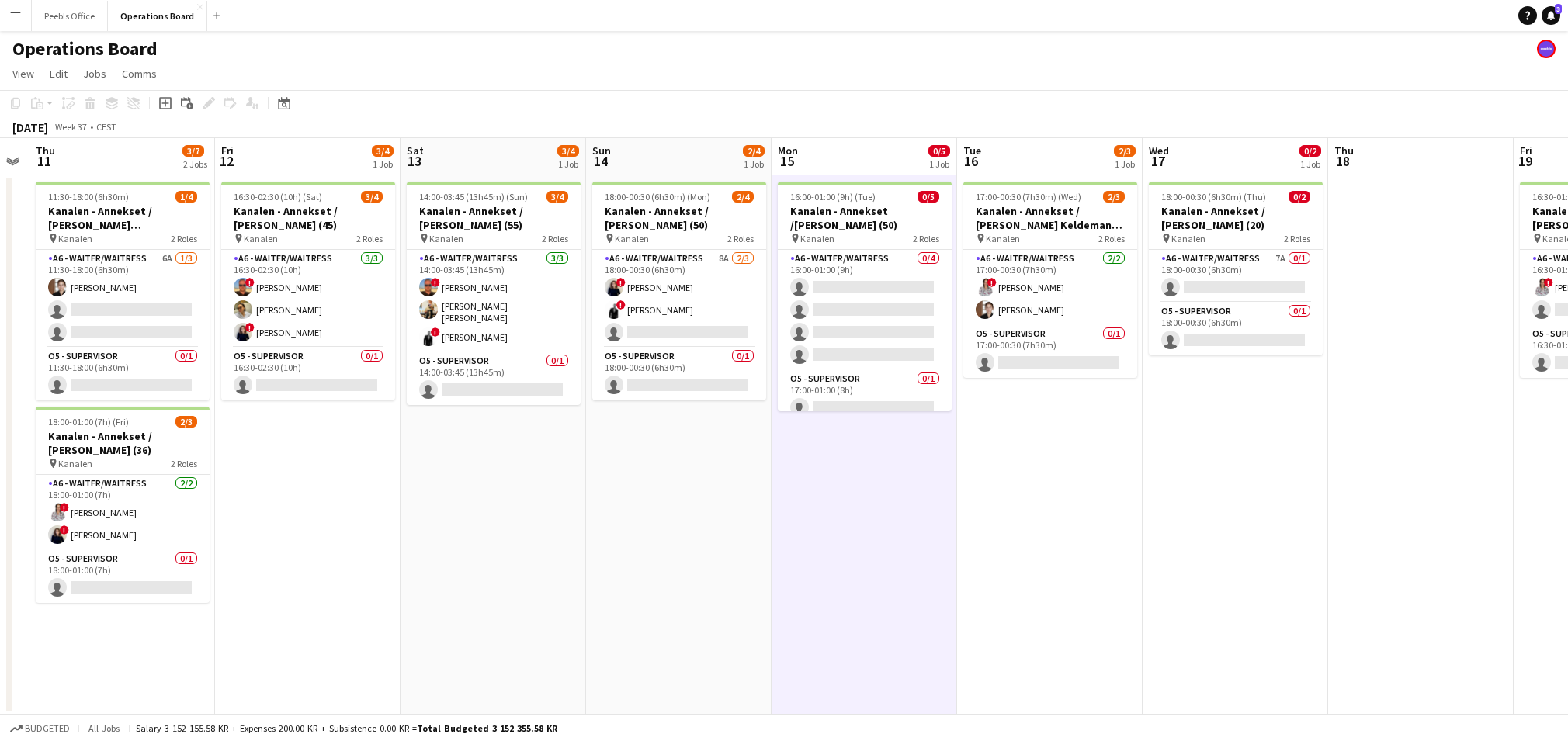
drag, startPoint x: 1188, startPoint y: 509, endPoint x: 1100, endPoint y: 516, distance: 88.3
click at [1100, 516] on app-calendar-viewport "Sun 7 Mon 8 Tue 9 Wed 10 Thu 11 3/7 2 Jobs Fri 12 3/4 1 Job Sat 13 3/4 1 Job Su…" at bounding box center [784, 426] width 1568 height 577
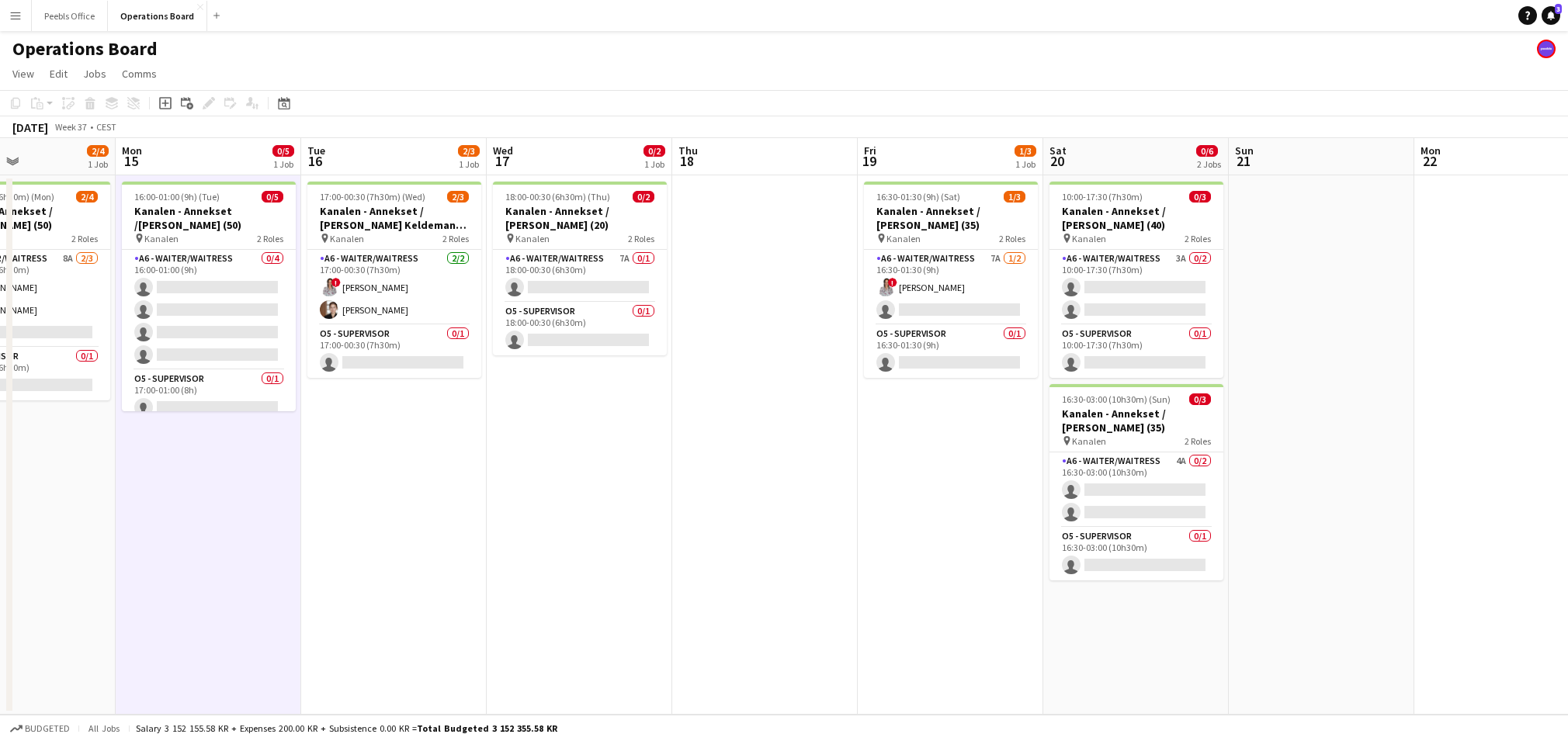
scroll to position [0, 562]
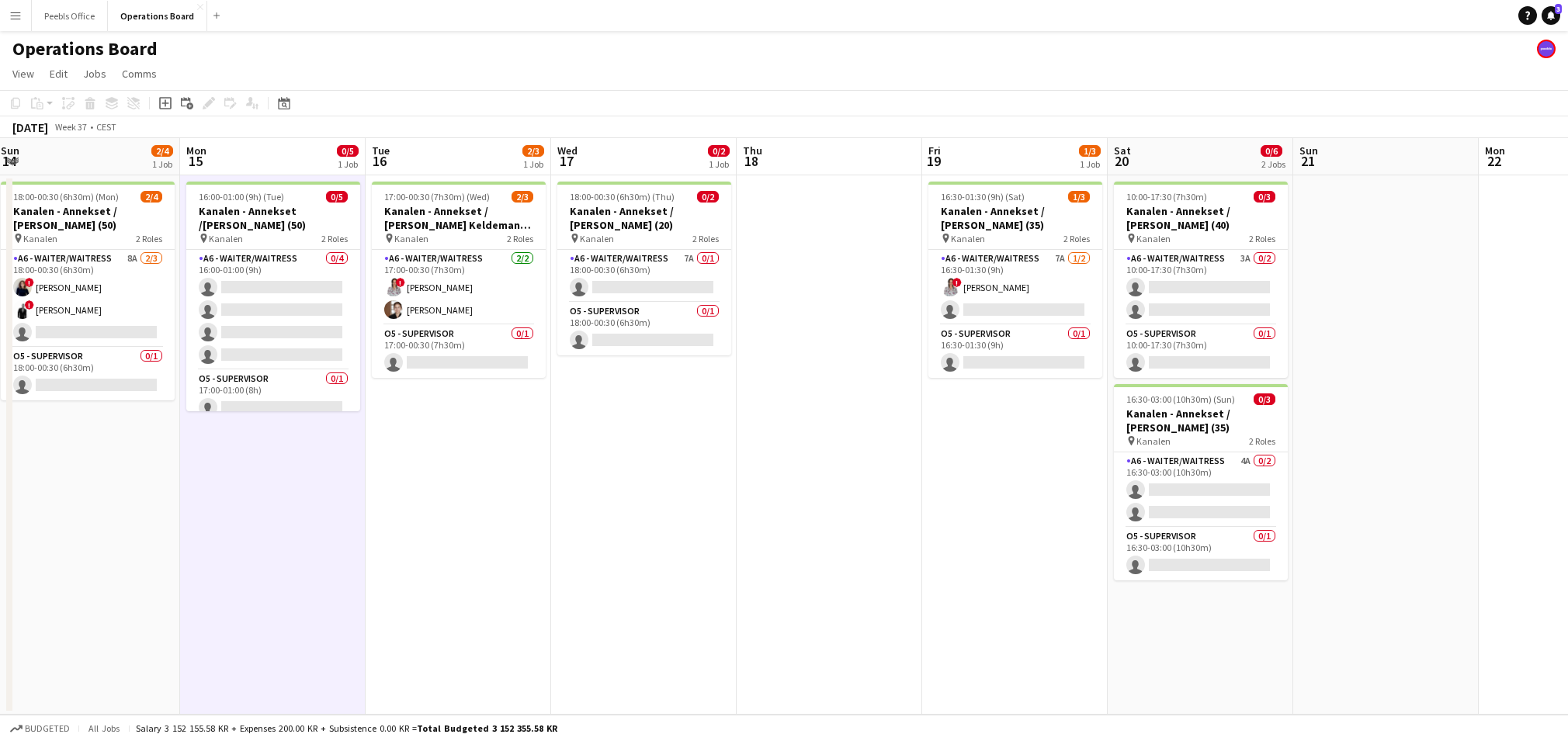
drag, startPoint x: 1341, startPoint y: 505, endPoint x: 760, endPoint y: 565, distance: 584.1
click at [760, 565] on app-calendar-viewport "Thu 11 3/7 2 Jobs Fri 12 3/4 1 Job Sat 13 3/4 1 Job Sun 14 2/4 1 Job Mon 15 0/5…" at bounding box center [784, 426] width 1568 height 577
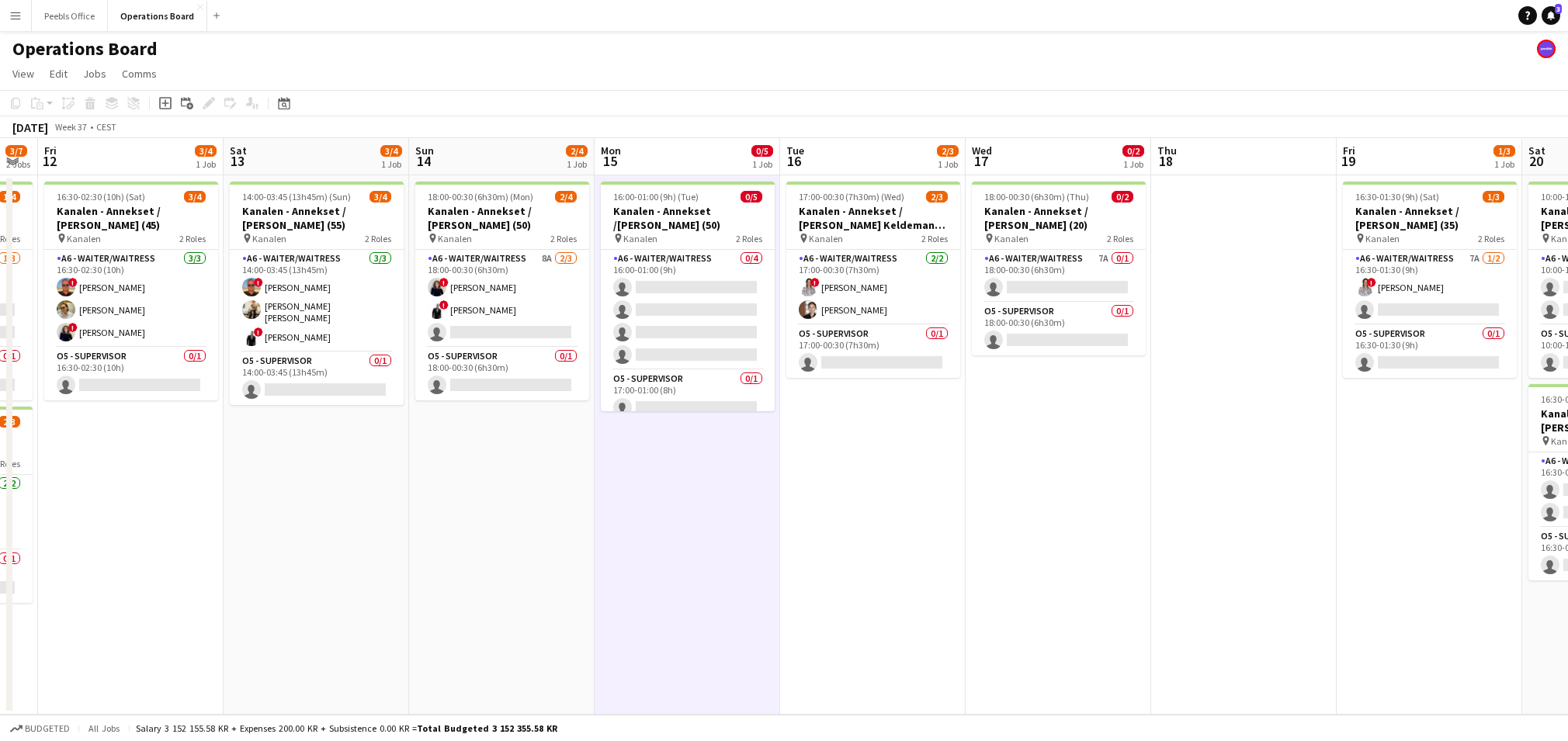
scroll to position [0, 333]
drag, startPoint x: 657, startPoint y: 535, endPoint x: 991, endPoint y: 539, distance: 334.0
click at [991, 539] on app-calendar-viewport "Wed 10 Thu 11 3/7 2 Jobs Fri 12 3/4 1 Job Sat 13 3/4 1 Job Sun 14 2/4 1 Job Mon…" at bounding box center [784, 426] width 1568 height 577
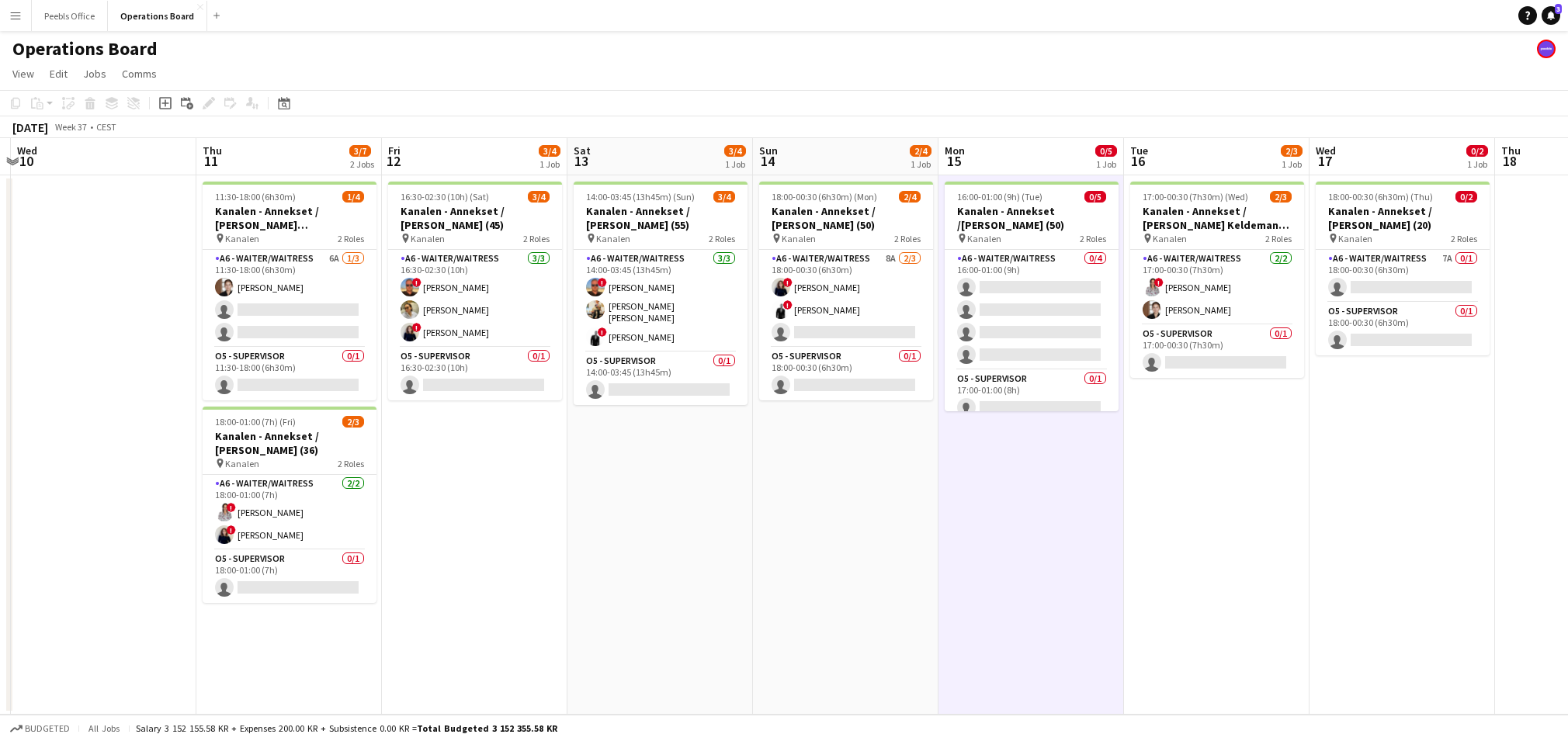
scroll to position [0, 321]
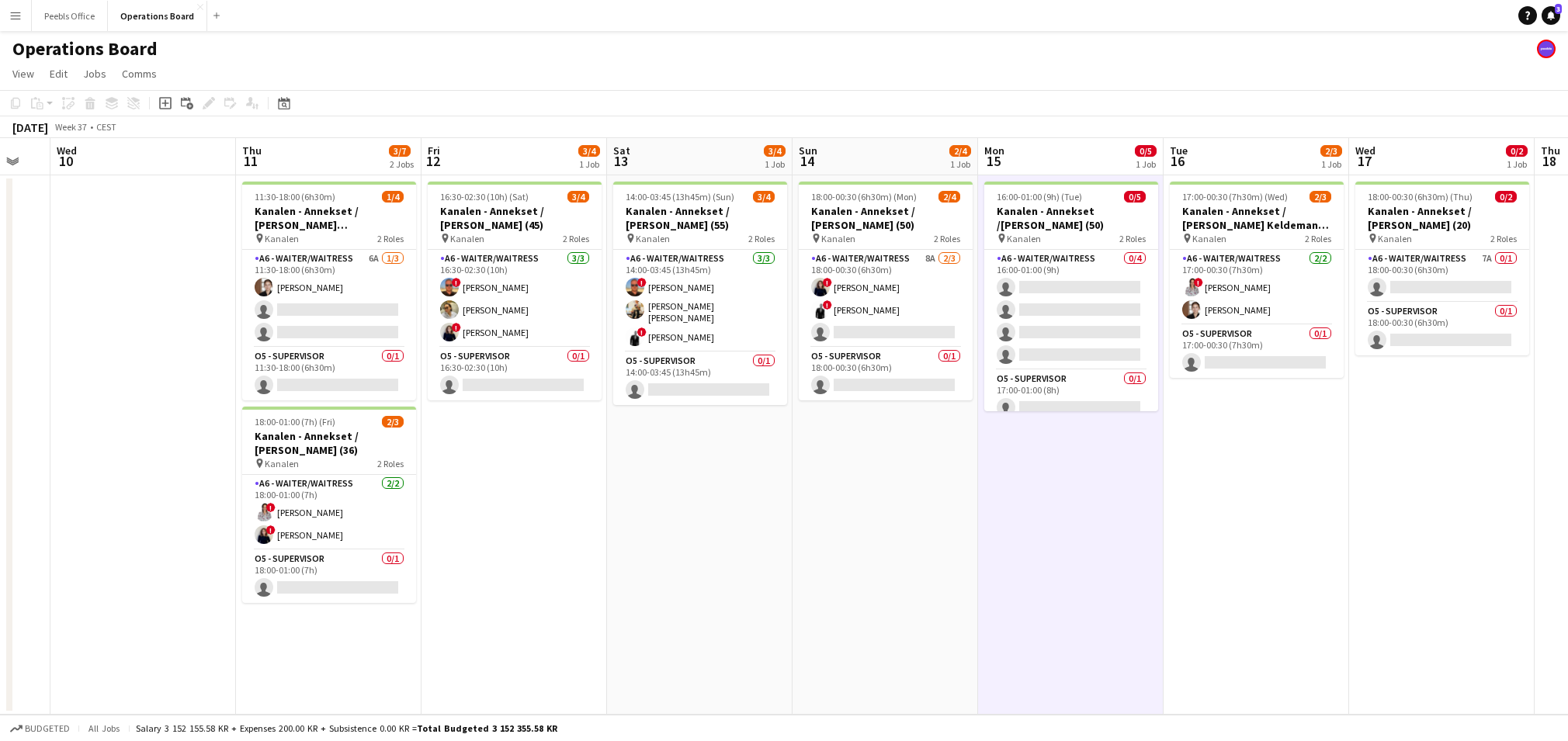
drag, startPoint x: 436, startPoint y: 543, endPoint x: 820, endPoint y: 542, distance: 384.0
click at [820, 542] on app-calendar-viewport "Mon 8 Tue 9 Wed 10 Thu 11 3/7 2 Jobs Fri 12 3/4 1 Job Sat 13 3/4 1 Job Sun 14 2…" at bounding box center [784, 426] width 1568 height 577
